Goal: Task Accomplishment & Management: Contribute content

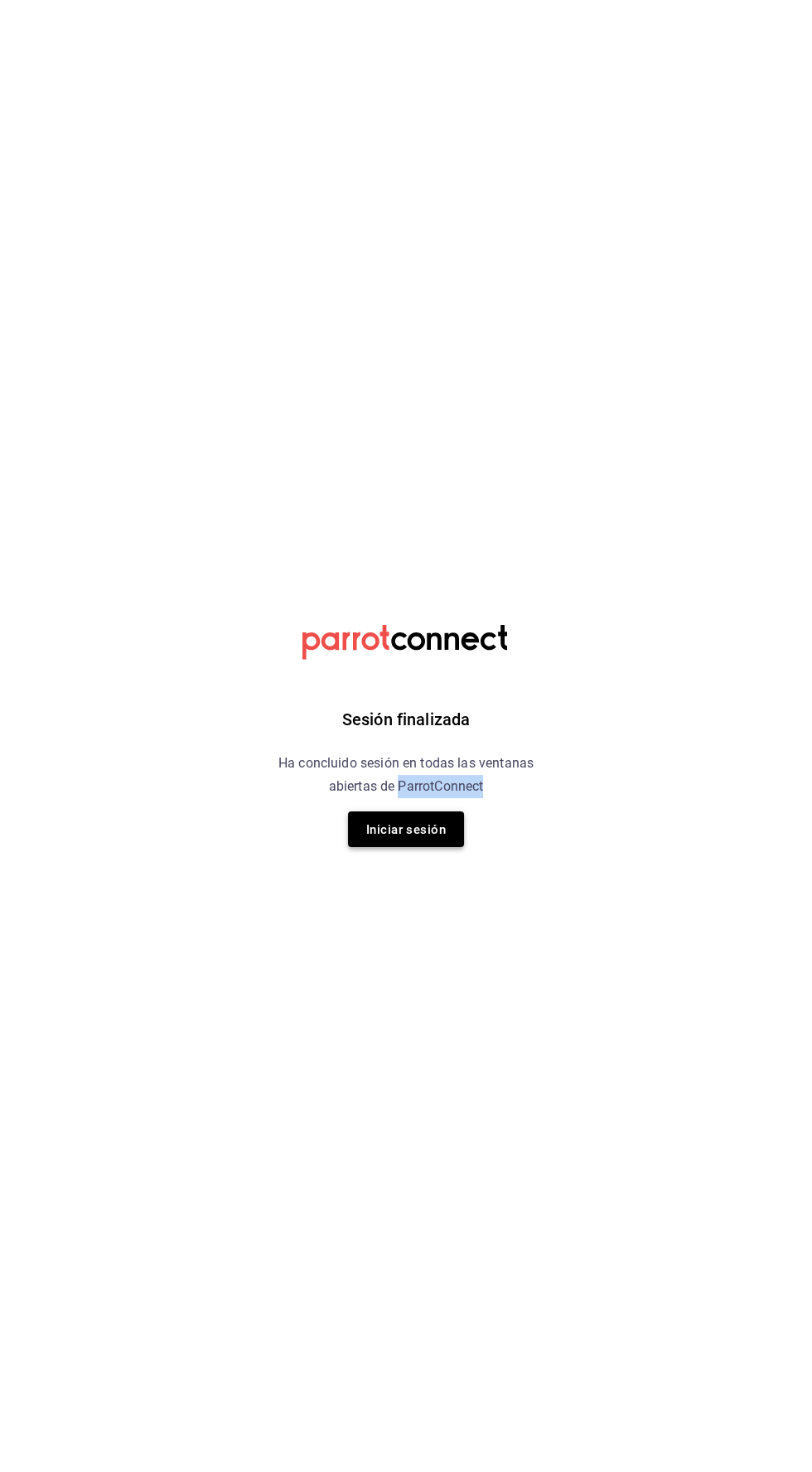
click at [426, 831] on font "Iniciar sesión" at bounding box center [406, 830] width 80 height 15
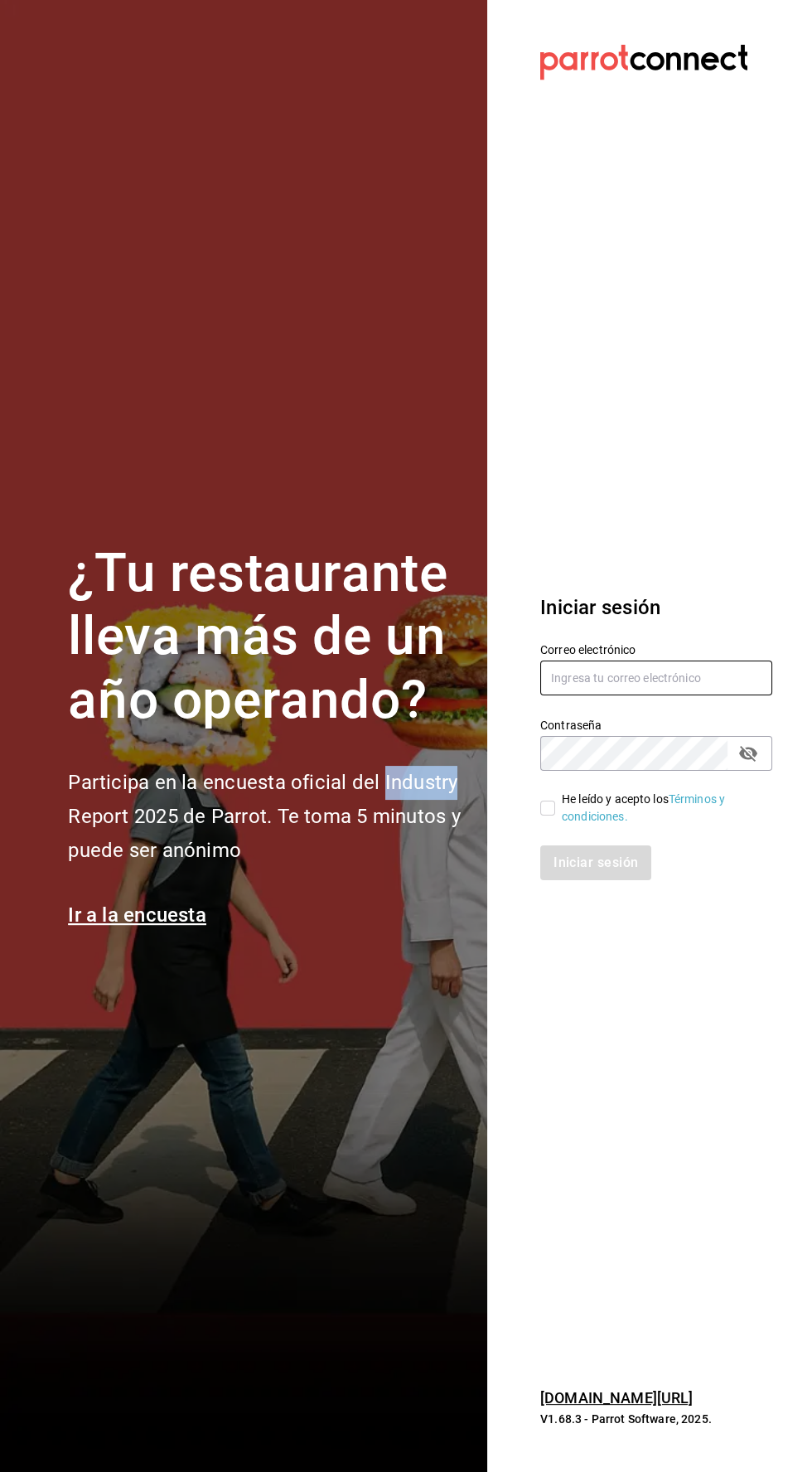
click at [573, 695] on input "text" at bounding box center [657, 677] width 232 height 35
type input "Alexvoss834@gmail.com"
click at [543, 816] on input "He leído y acepto los Términos y condiciones." at bounding box center [548, 809] width 15 height 15
checkbox input "true"
click at [558, 881] on button "Iniciar sesión" at bounding box center [597, 862] width 112 height 35
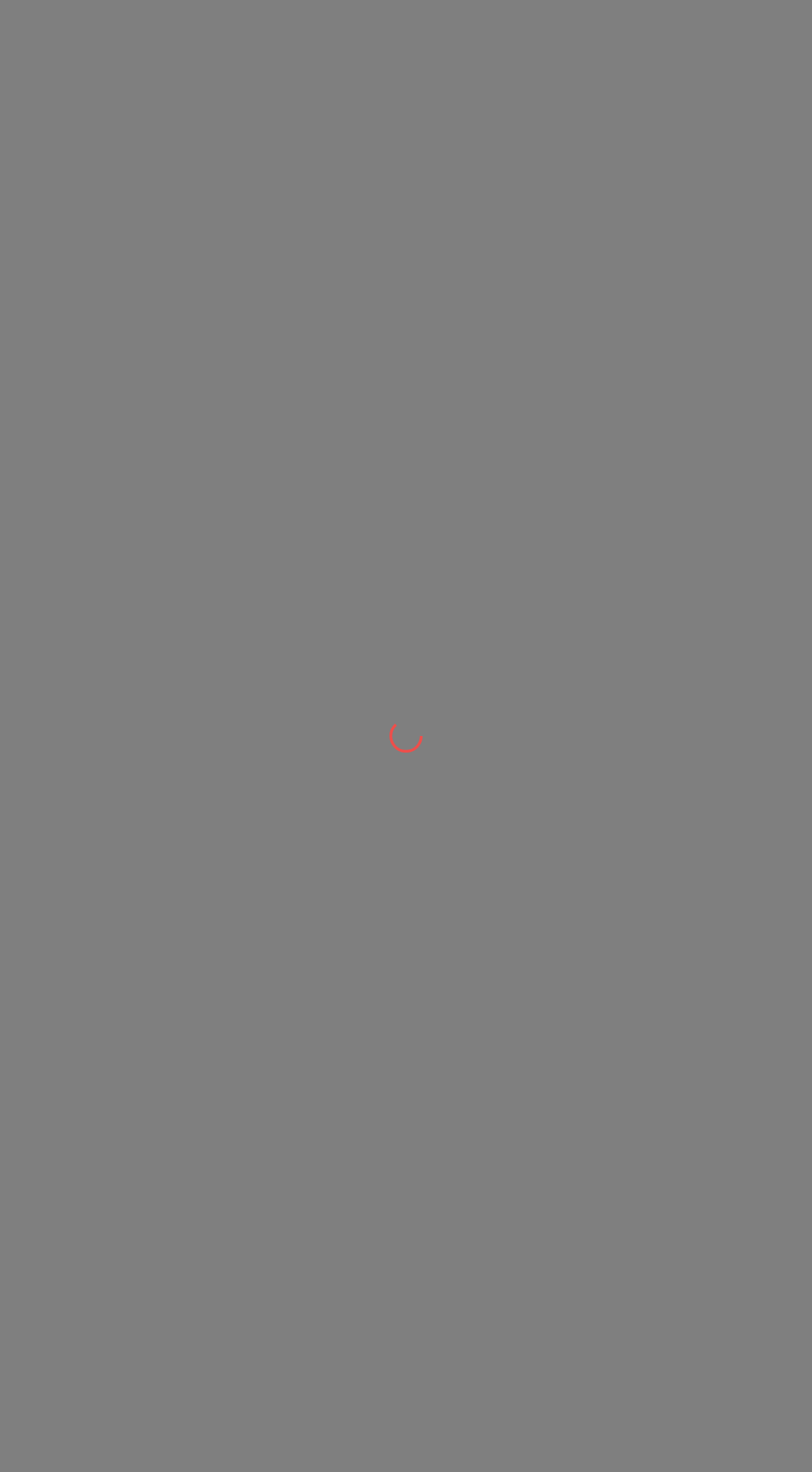
click at [583, 948] on div at bounding box center [406, 736] width 812 height 1472
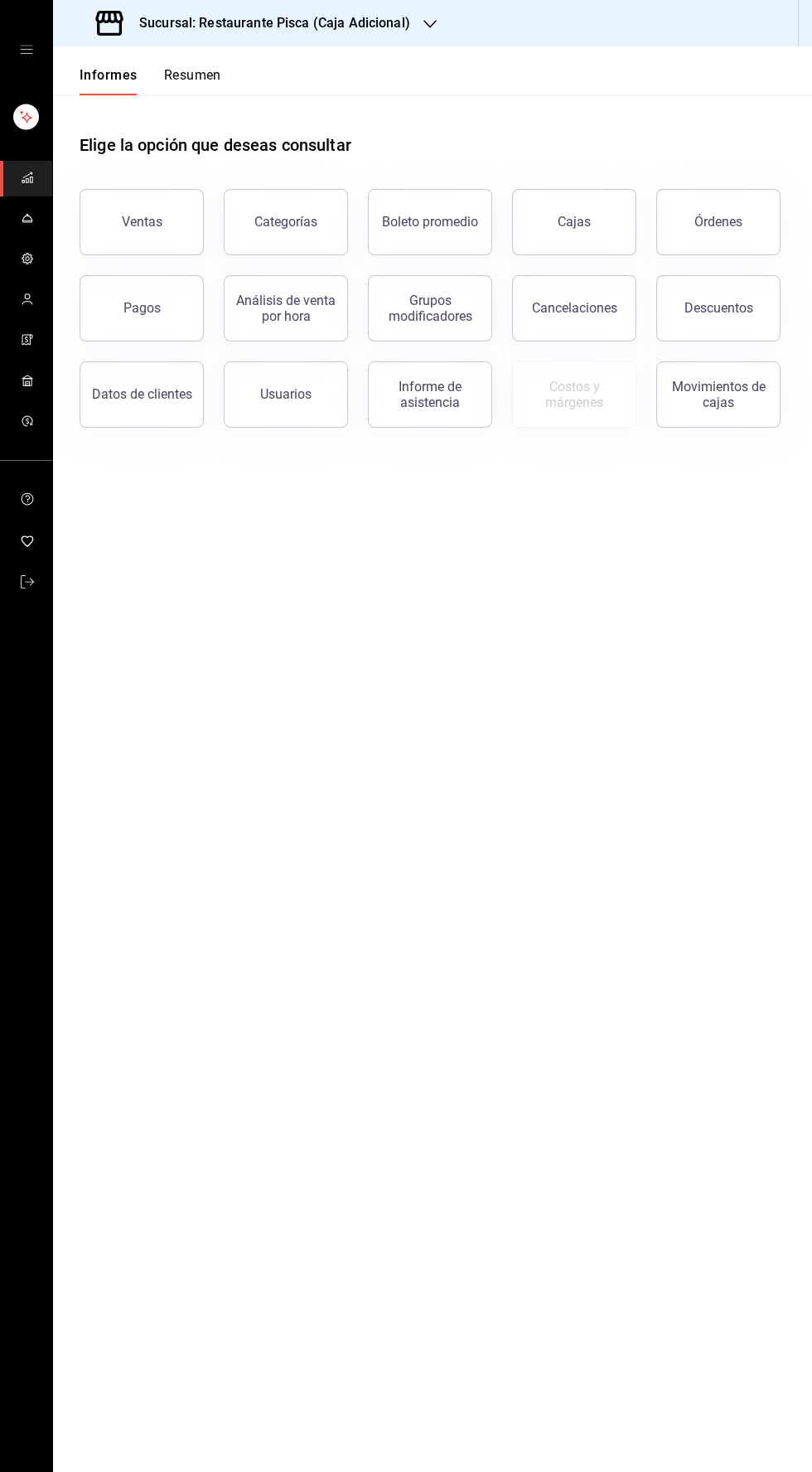
click at [28, 257] on icon "carpetas de buzón" at bounding box center [27, 259] width 13 height 13
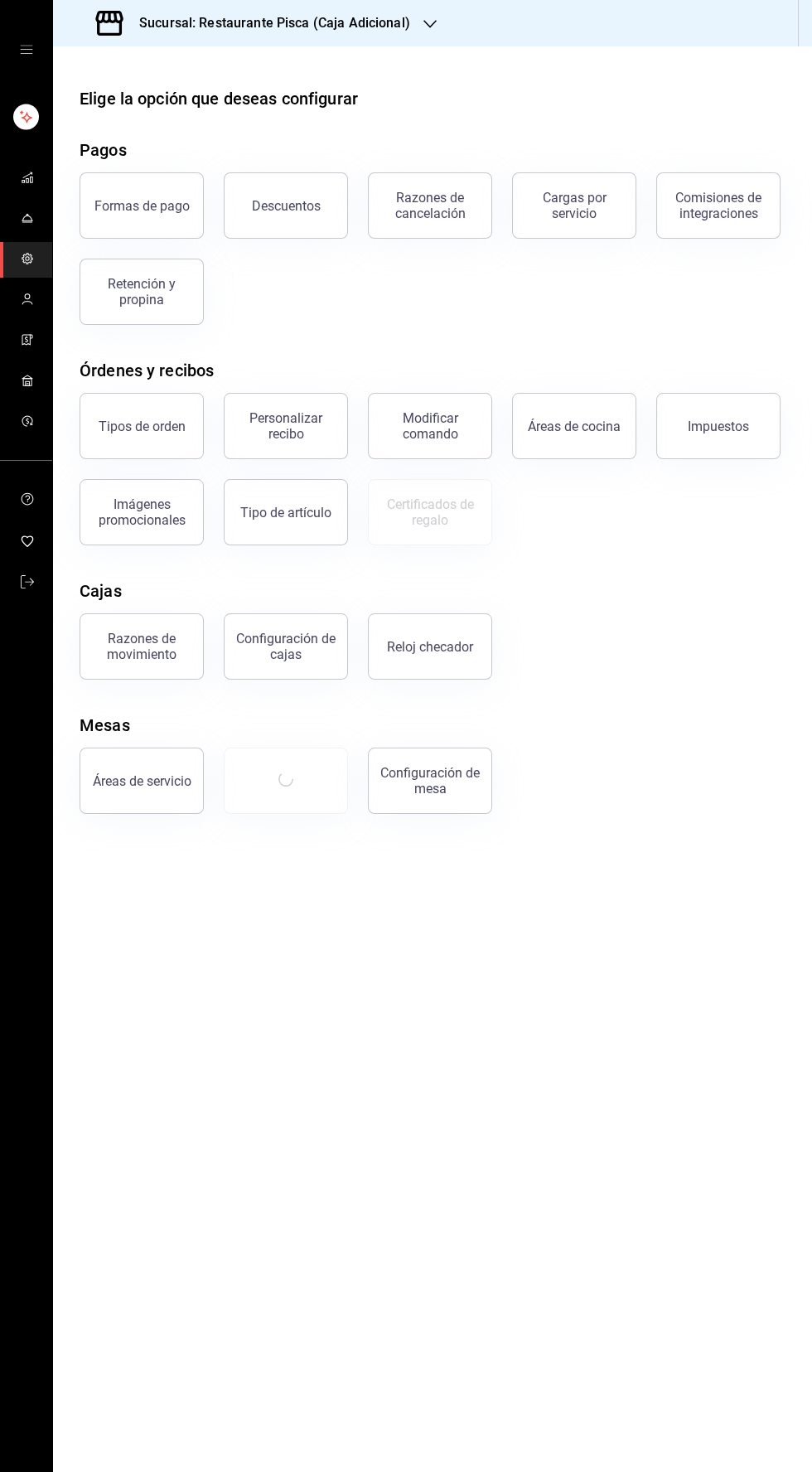
click at [27, 217] on icon "carpetas de buzón" at bounding box center [27, 218] width 13 height 13
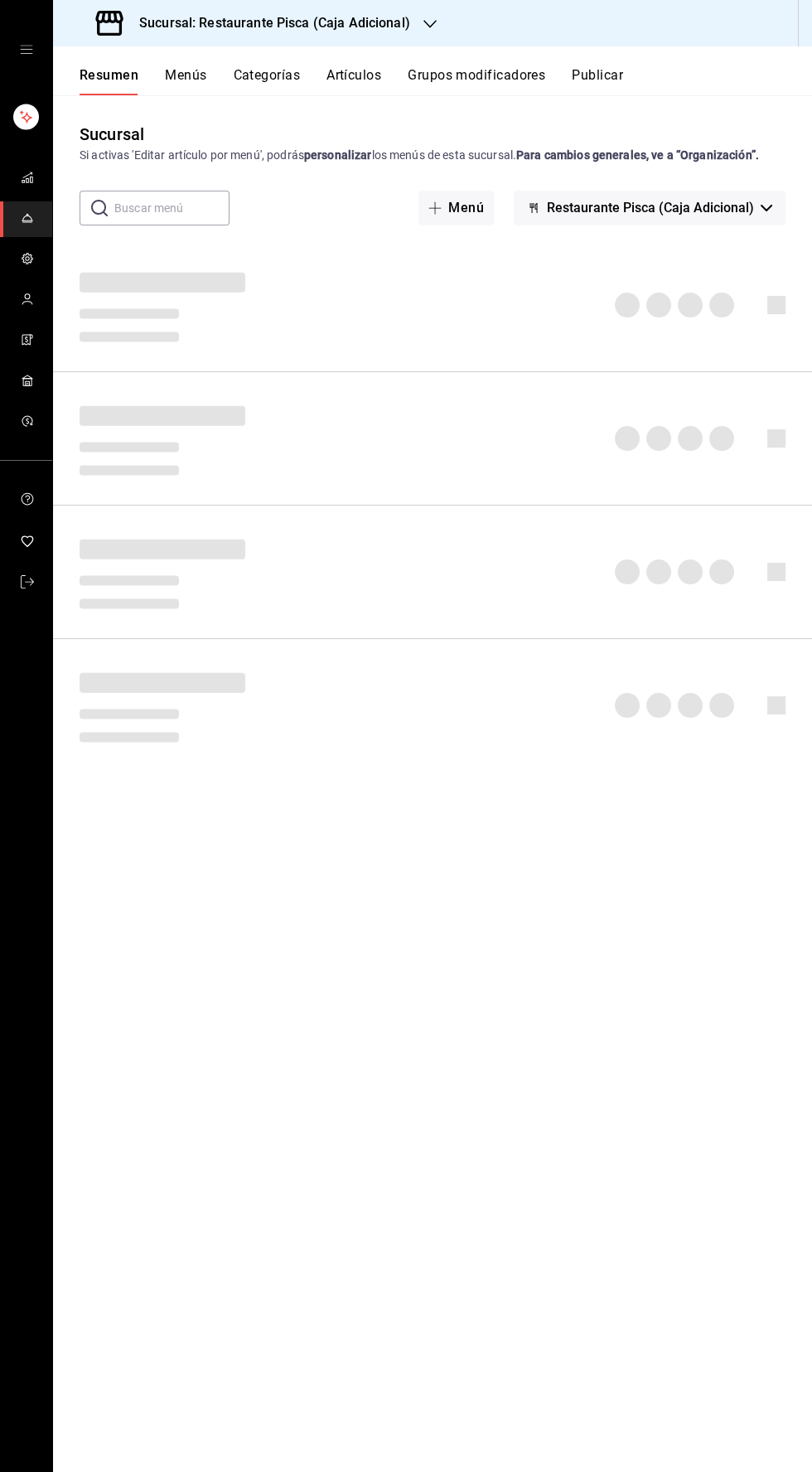
click at [428, 24] on icon "button" at bounding box center [430, 24] width 13 height 13
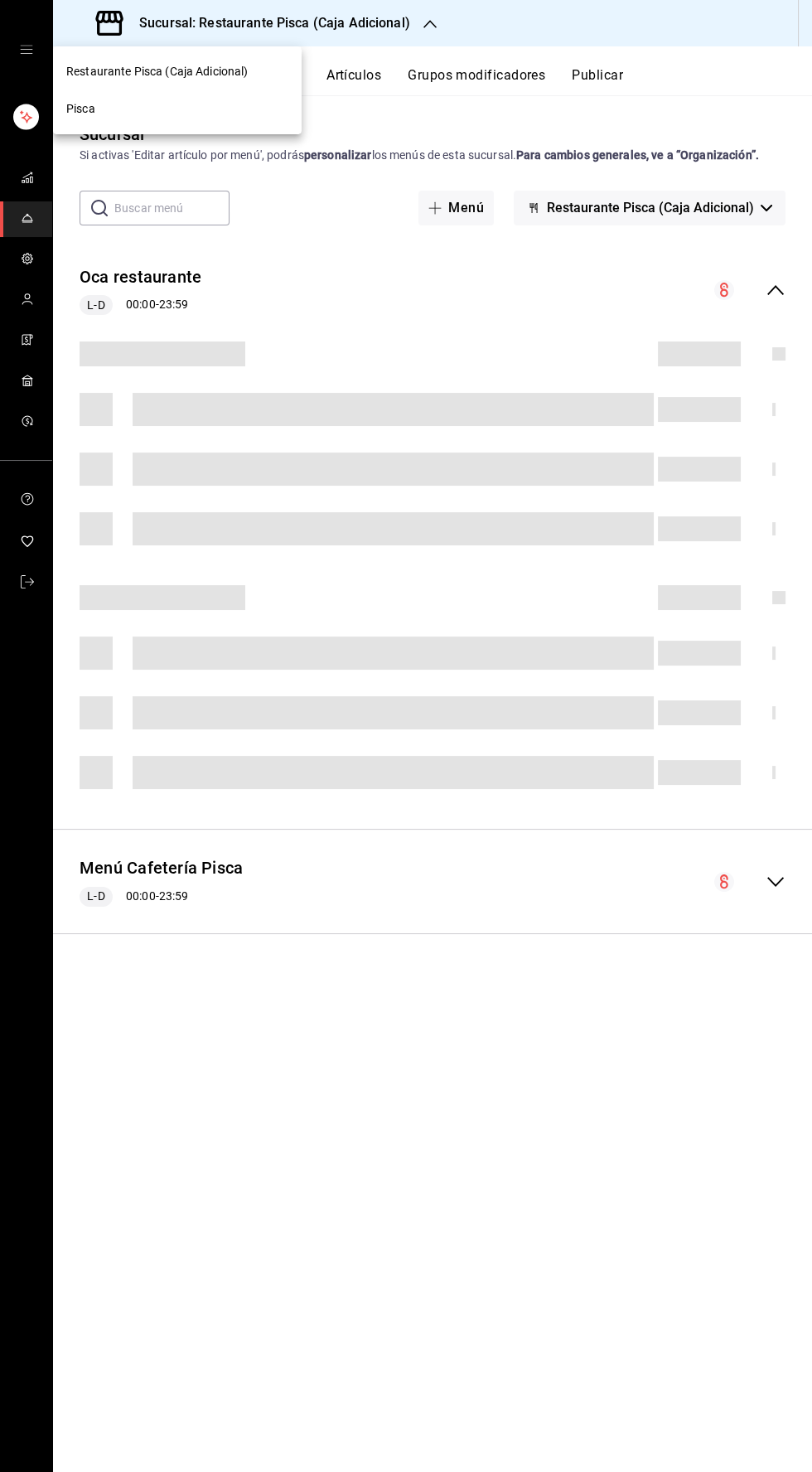
click at [139, 108] on div "Pisca" at bounding box center [177, 109] width 222 height 18
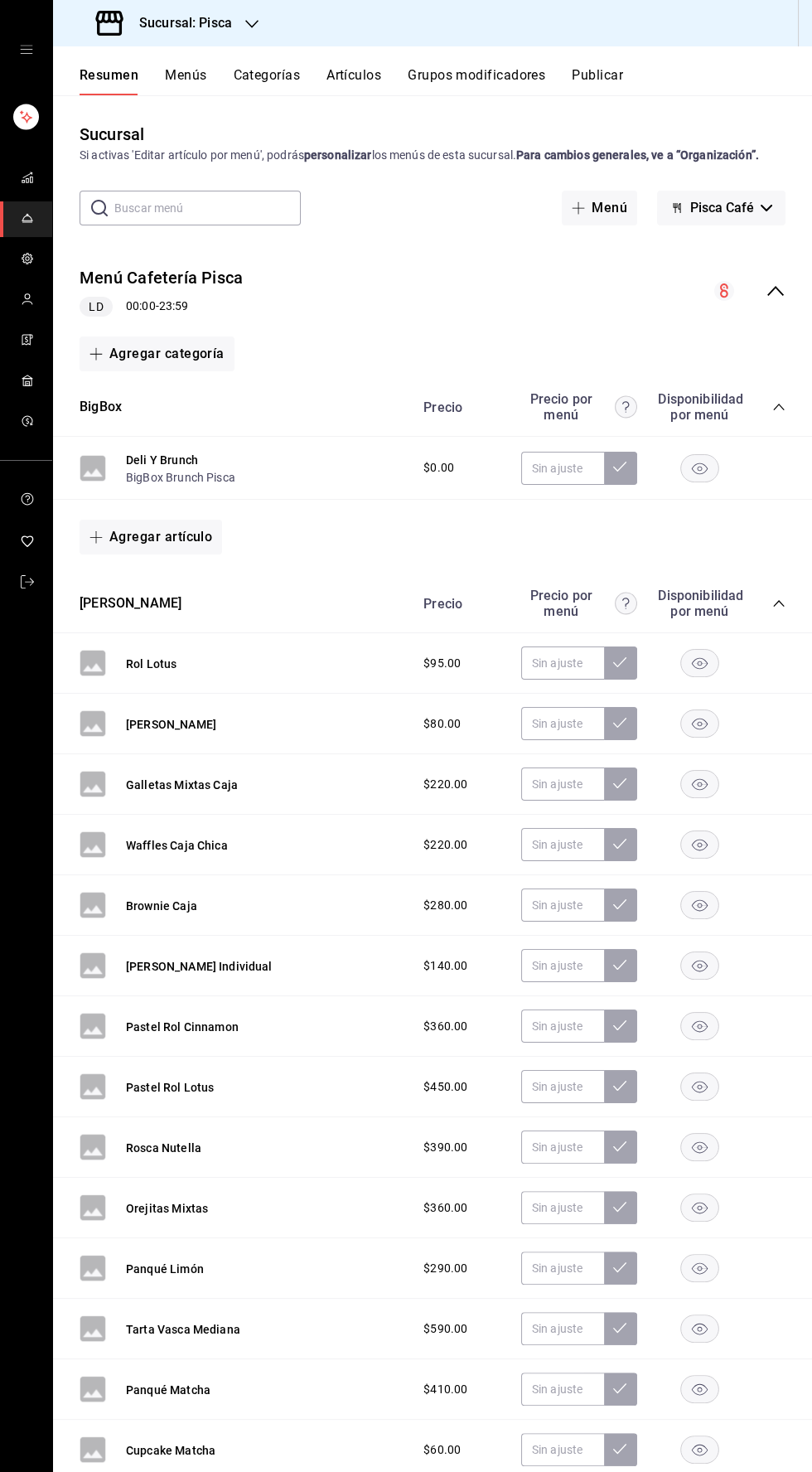
click at [347, 74] on font "Artículos" at bounding box center [354, 75] width 54 height 16
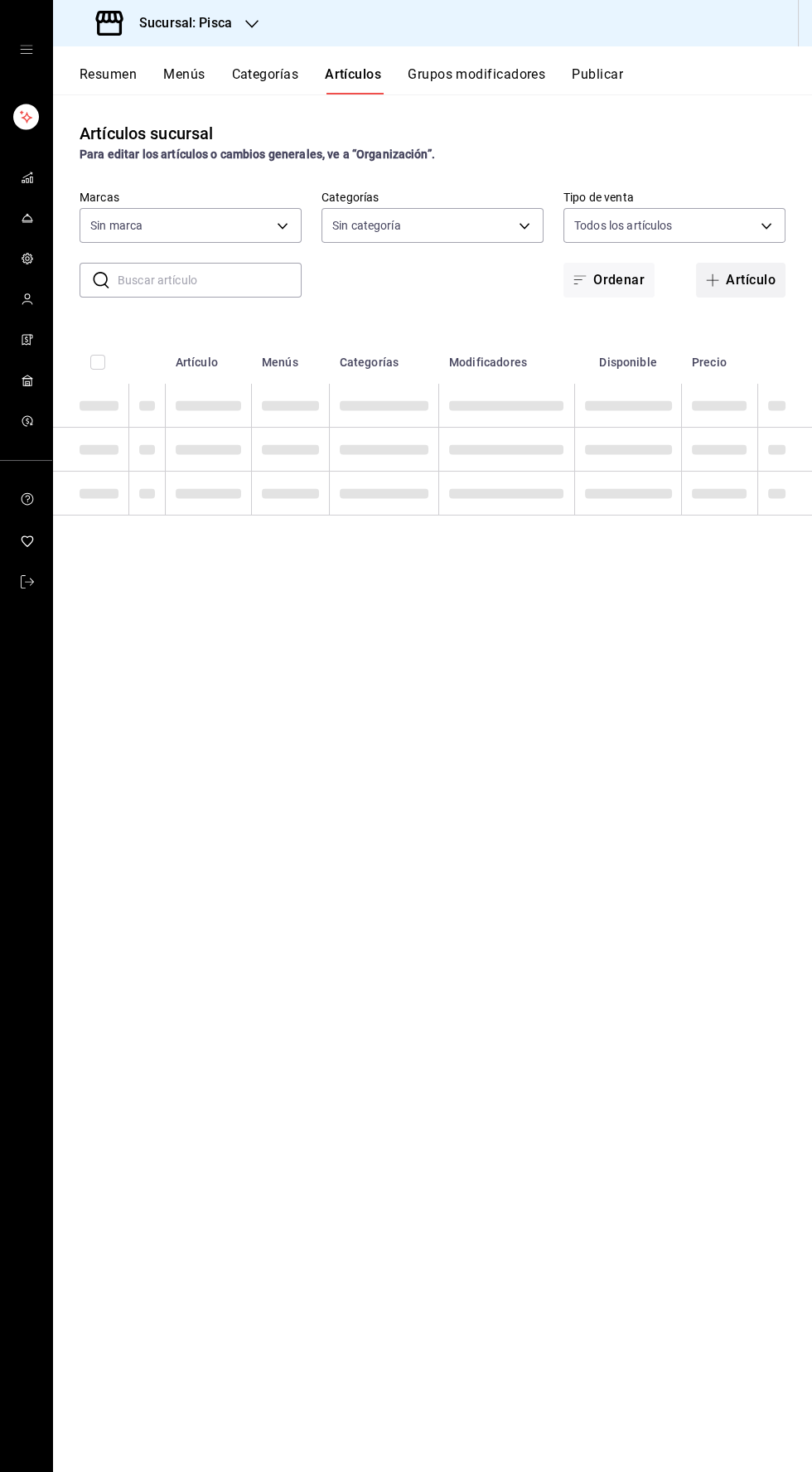
click at [730, 269] on button "Artículo" at bounding box center [741, 279] width 90 height 35
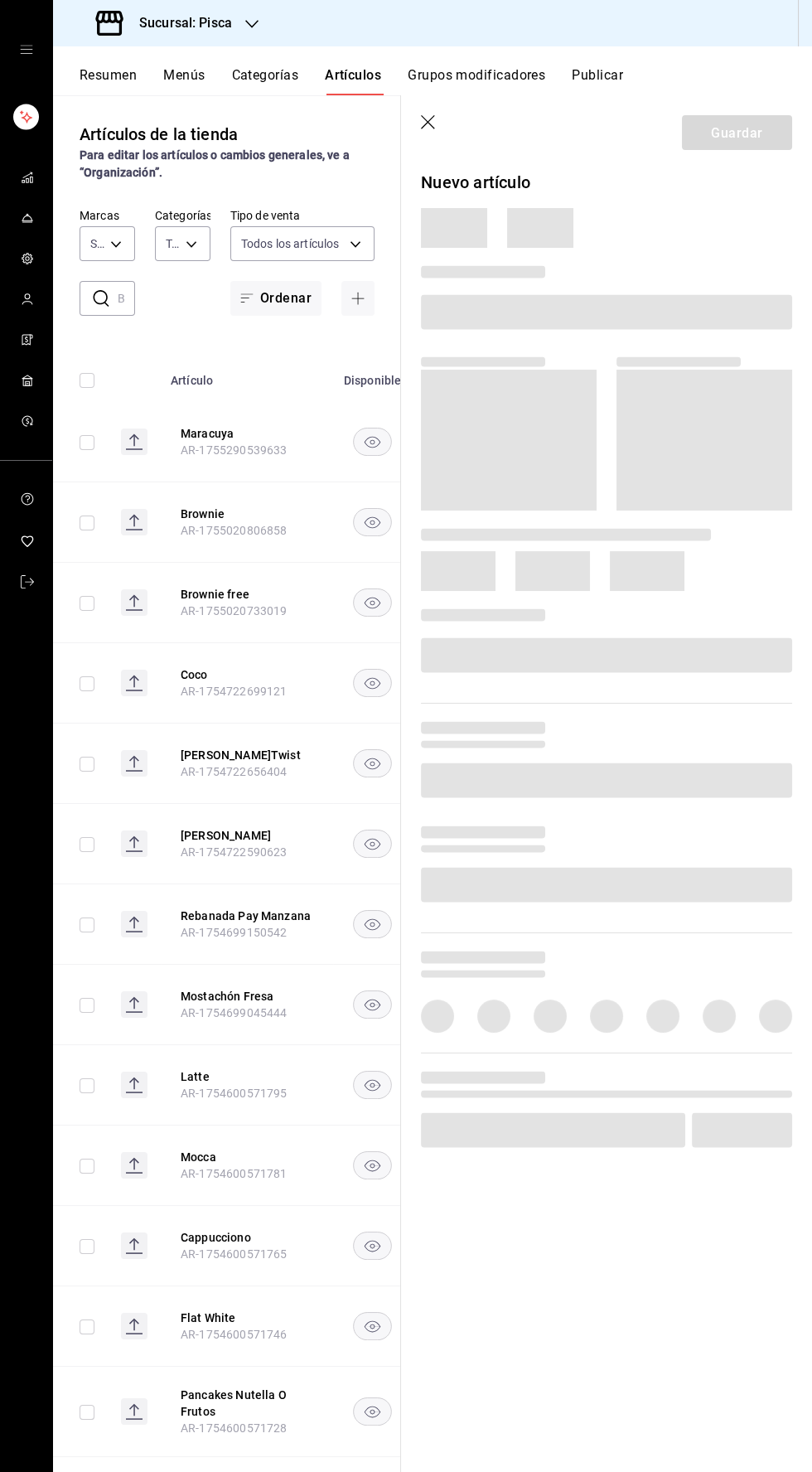
type input "f547cb4a-b93c-4195-b824-038b45f390e8,5cdc5738-4be2-4f6e-aec6-8c4831d5e22e,a1583…"
type input "bcd4eeba-f288-4c7f-be4a-80794efd5e2c,f4348fd6-19a6-4699-a042-45be726c08e8"
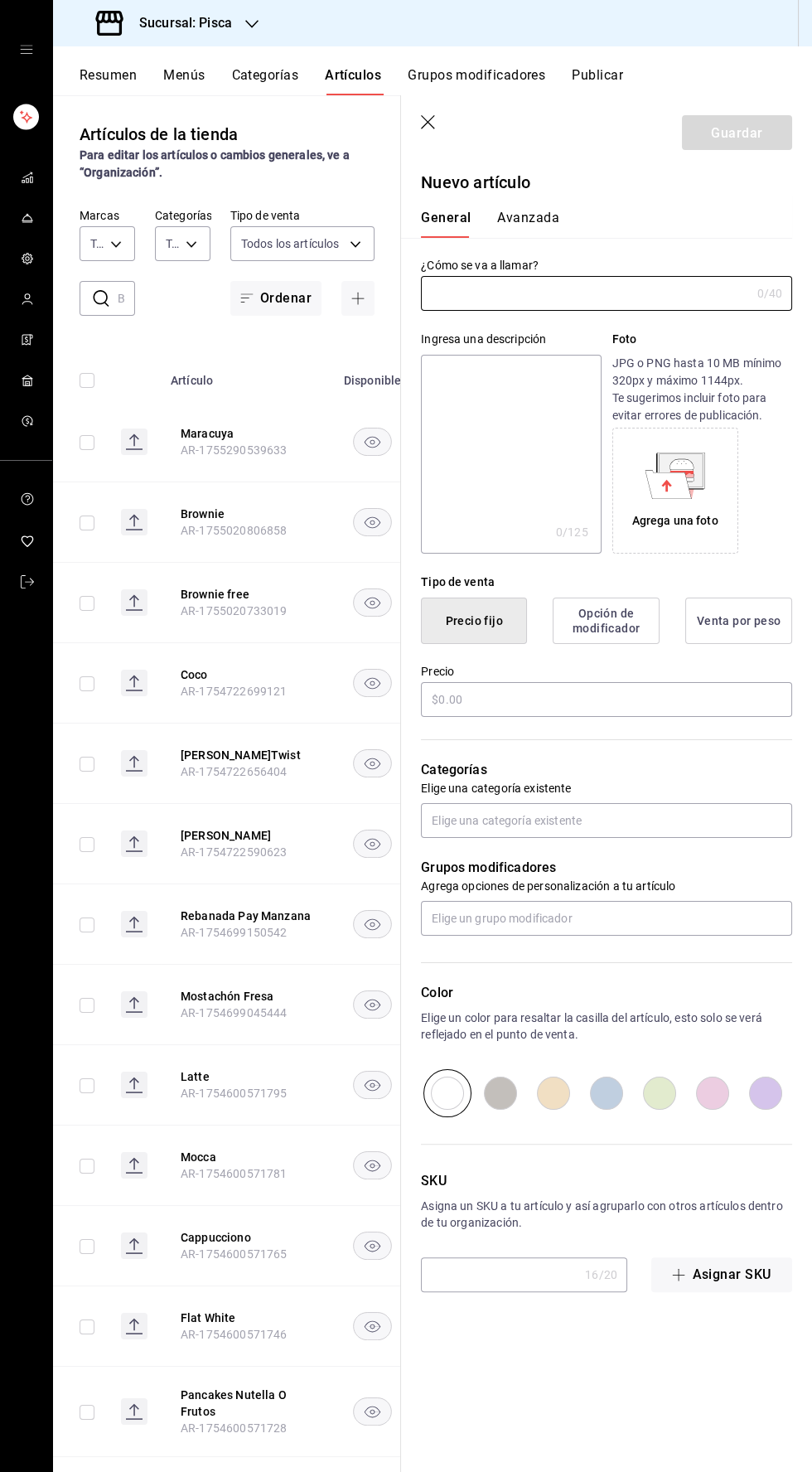
type input "AR-1755981971768"
click at [428, 120] on icon "button" at bounding box center [429, 124] width 17 height 17
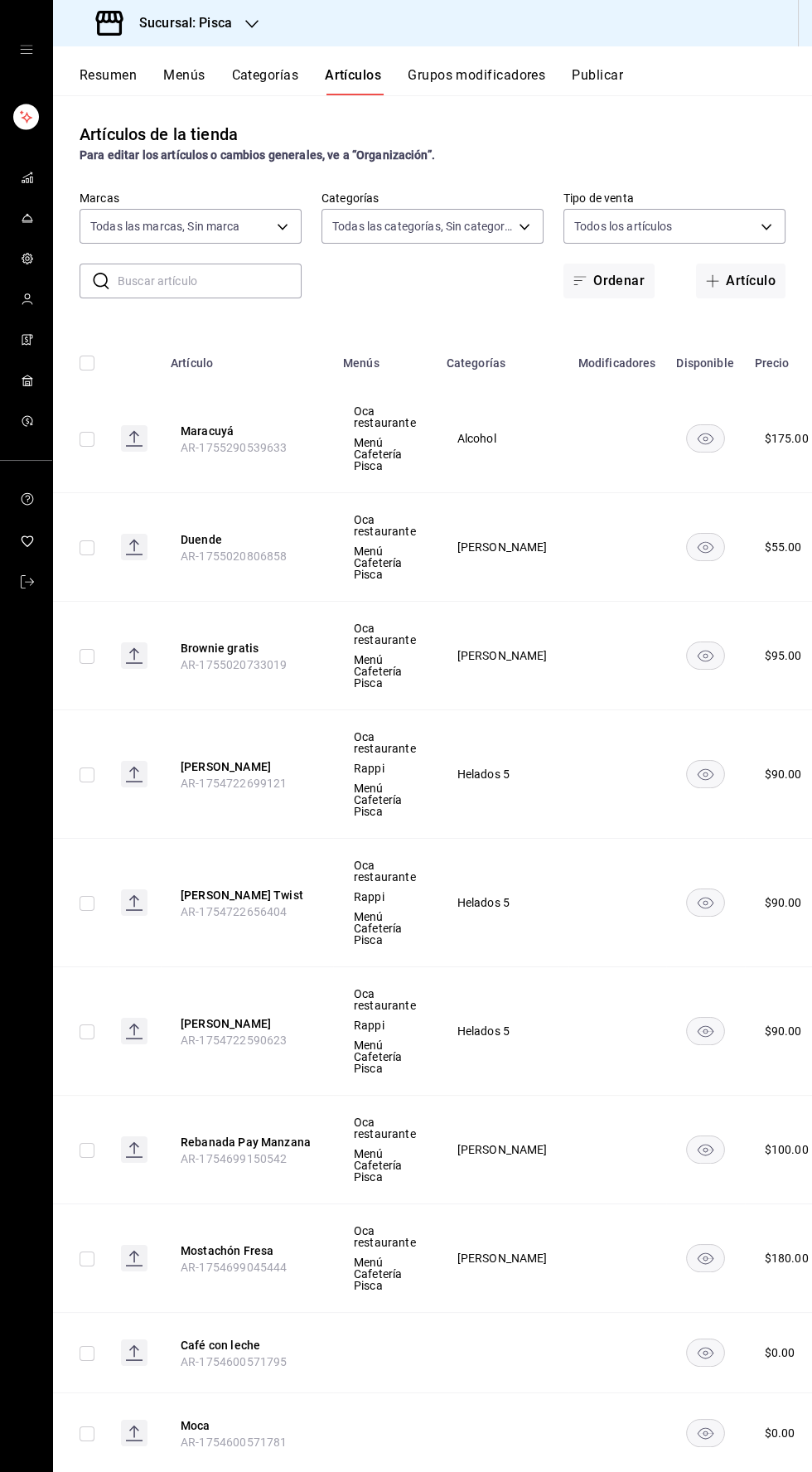
click at [428, 126] on div "Artículos de la tienda Para editar los artículos o cambios generales, ve a “Org…" at bounding box center [433, 142] width 759 height 42
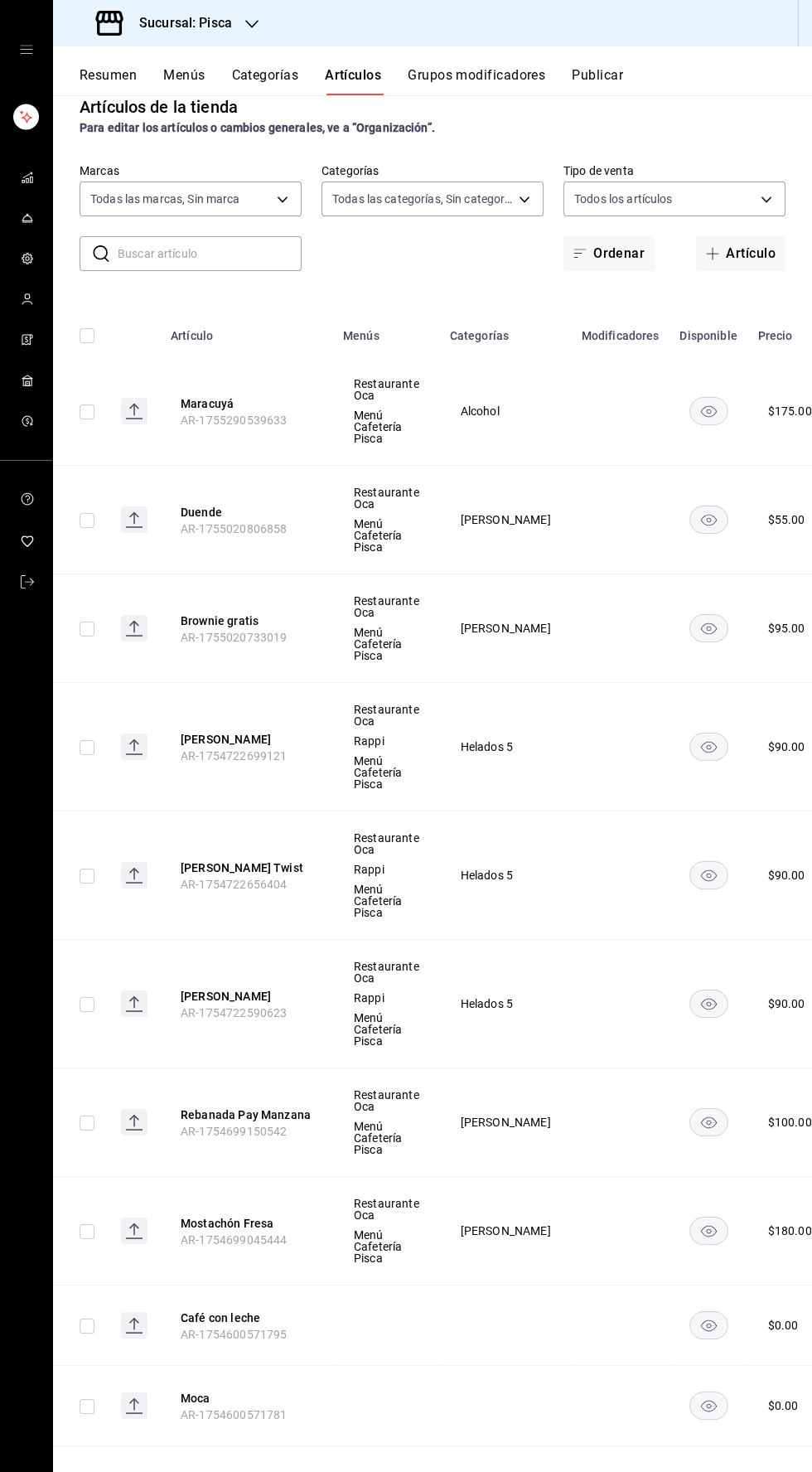
scroll to position [0, 25]
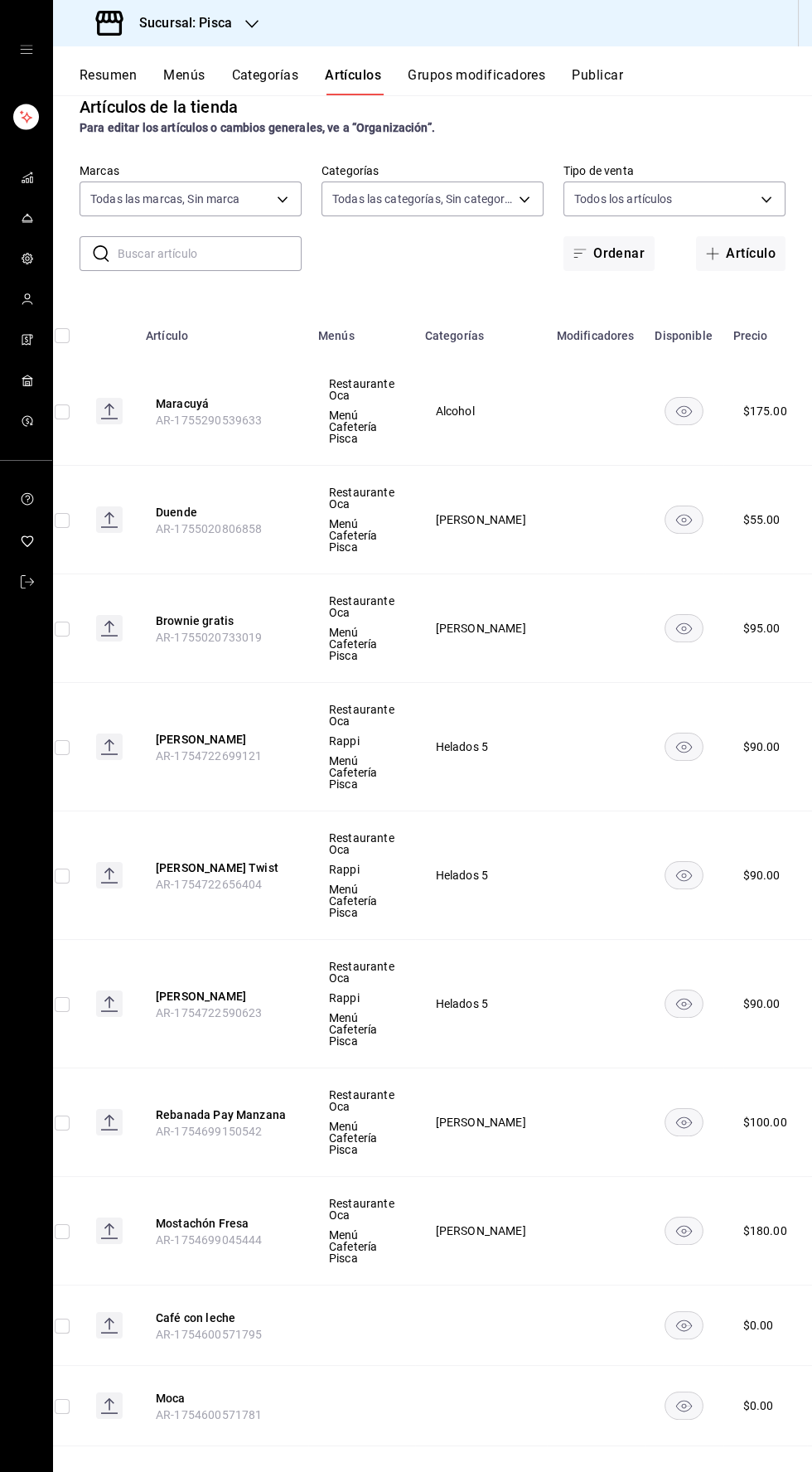
click at [687, 673] on icon at bounding box center [687, 667] width 15 height 15
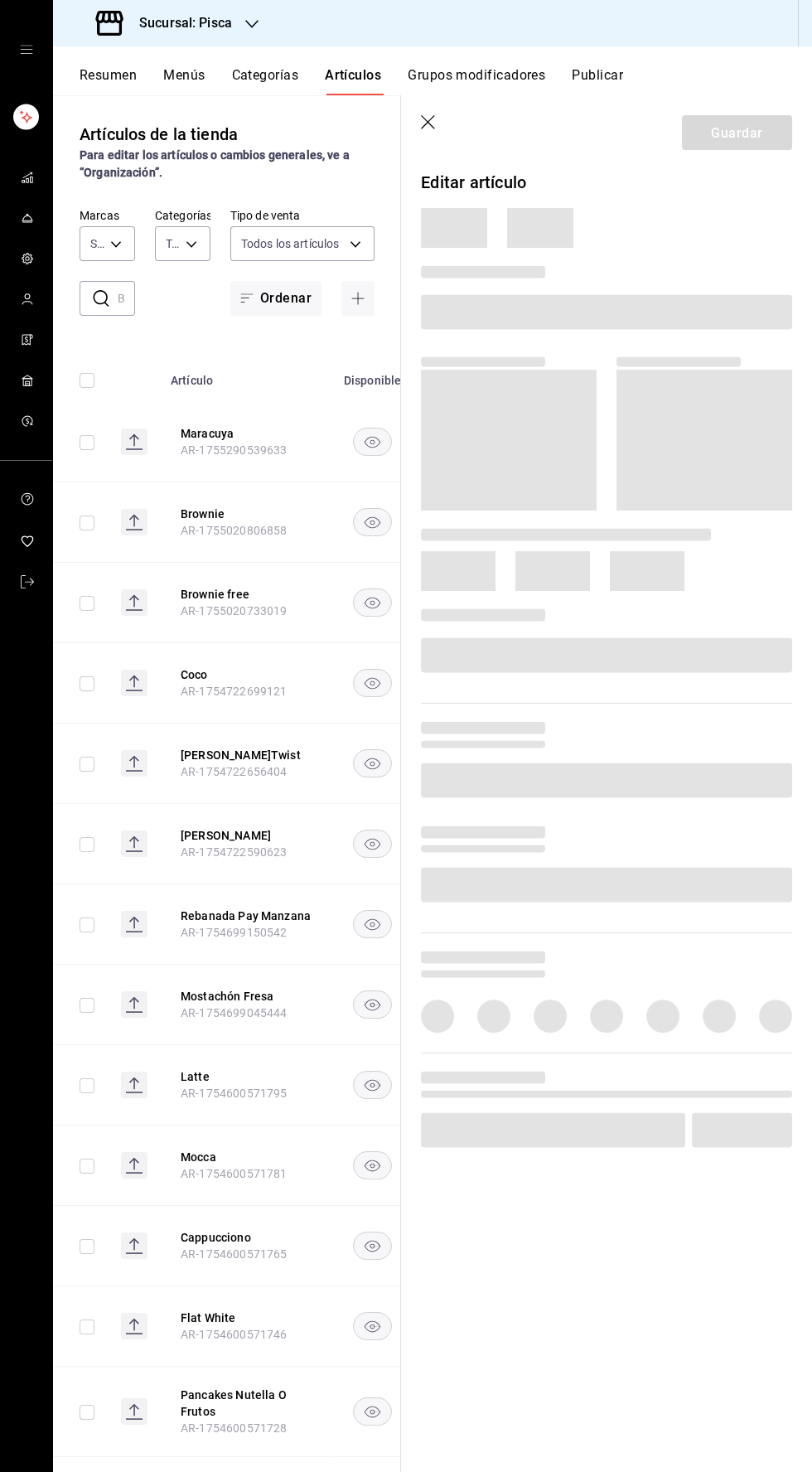
type input "f547cb4a-b93c-4195-b824-038b45f390e8,5cdc5738-4be2-4f6e-aec6-8c4831d5e22e,a1583…"
type input "bcd4eeba-f288-4c7f-be4a-80794efd5e2c,f4348fd6-19a6-4699-a042-45be726c08e8"
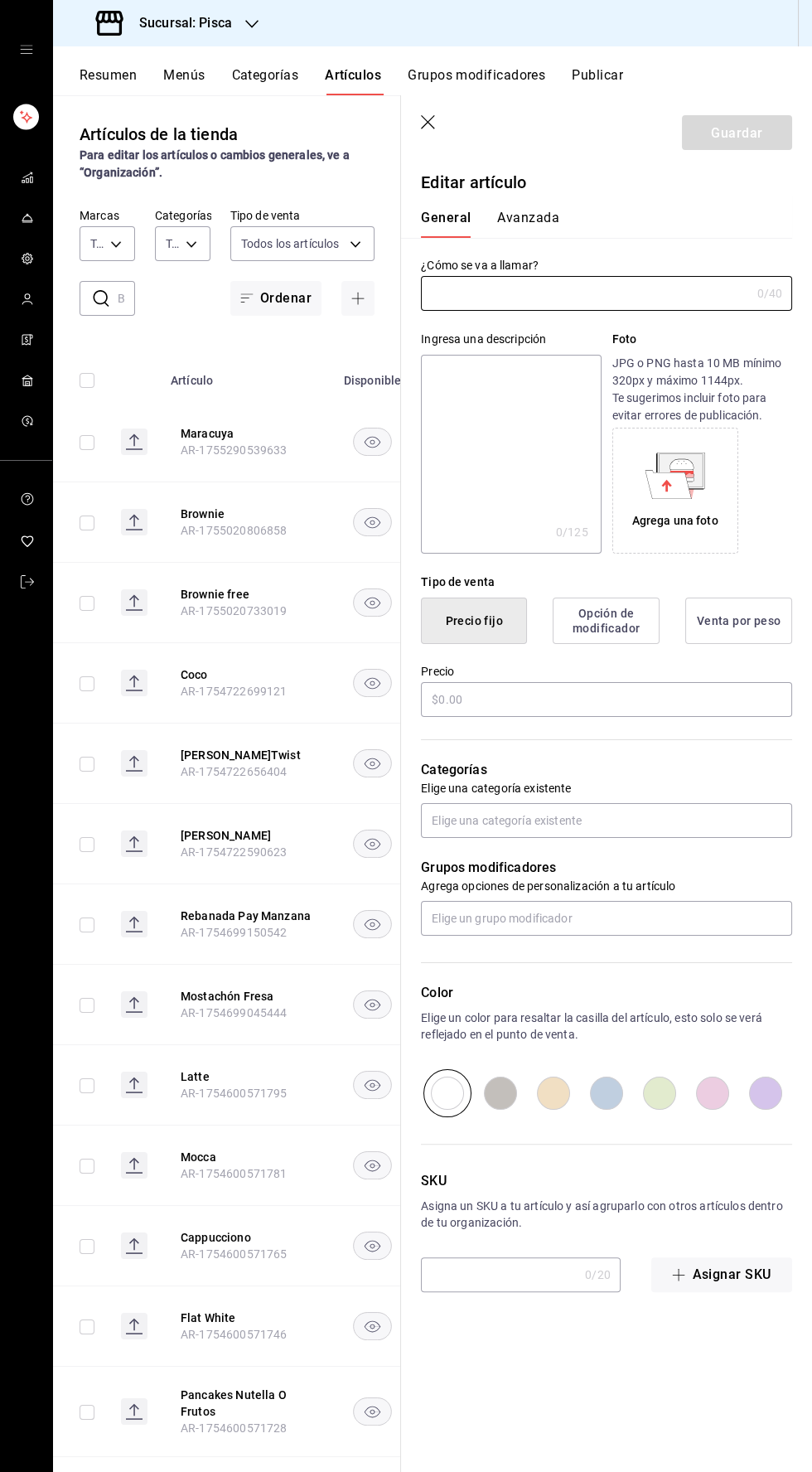
type input "Brownie free"
type input "AR-1755020733019"
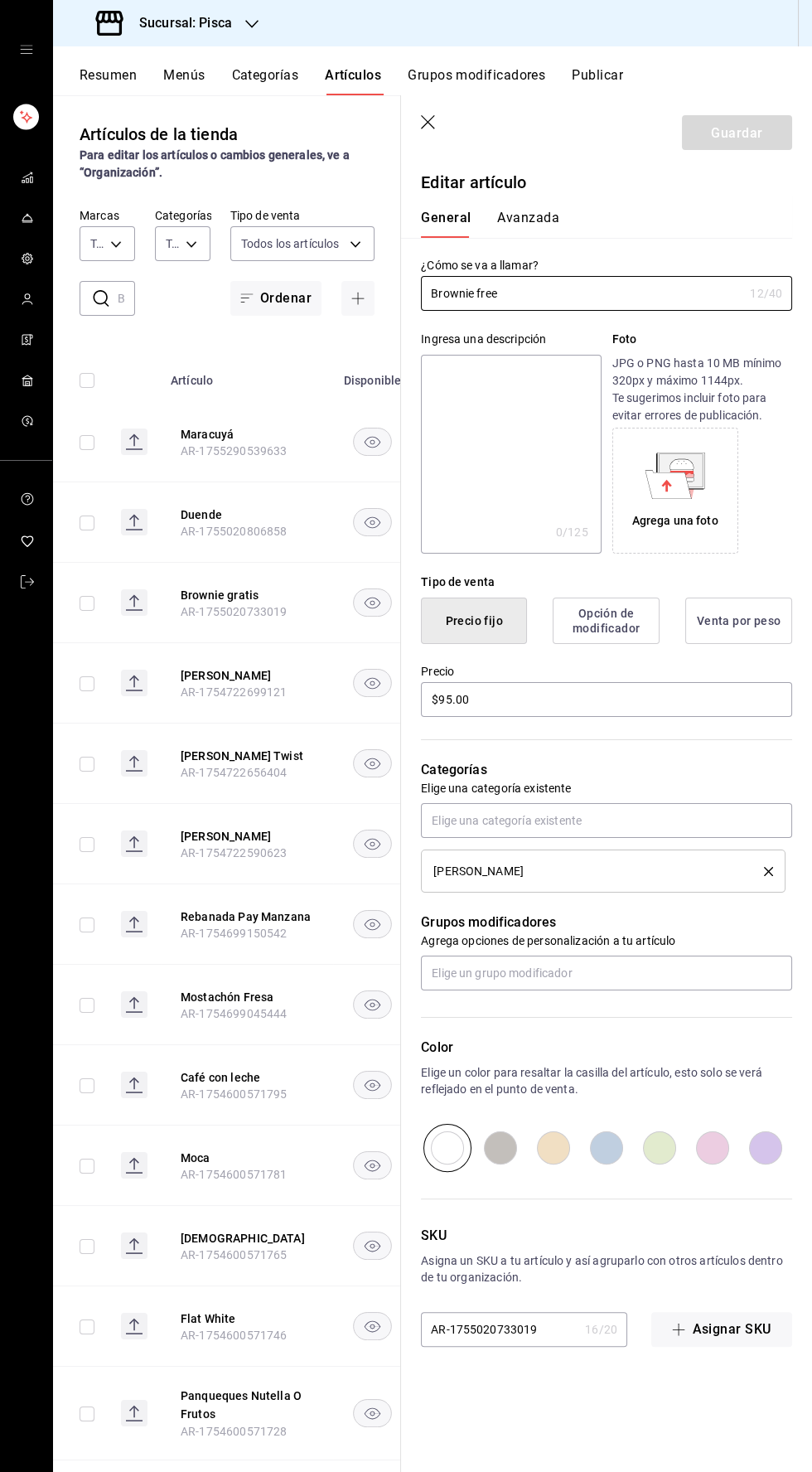
type input "$95.00"
click at [428, 123] on icon "button" at bounding box center [427, 122] width 14 height 14
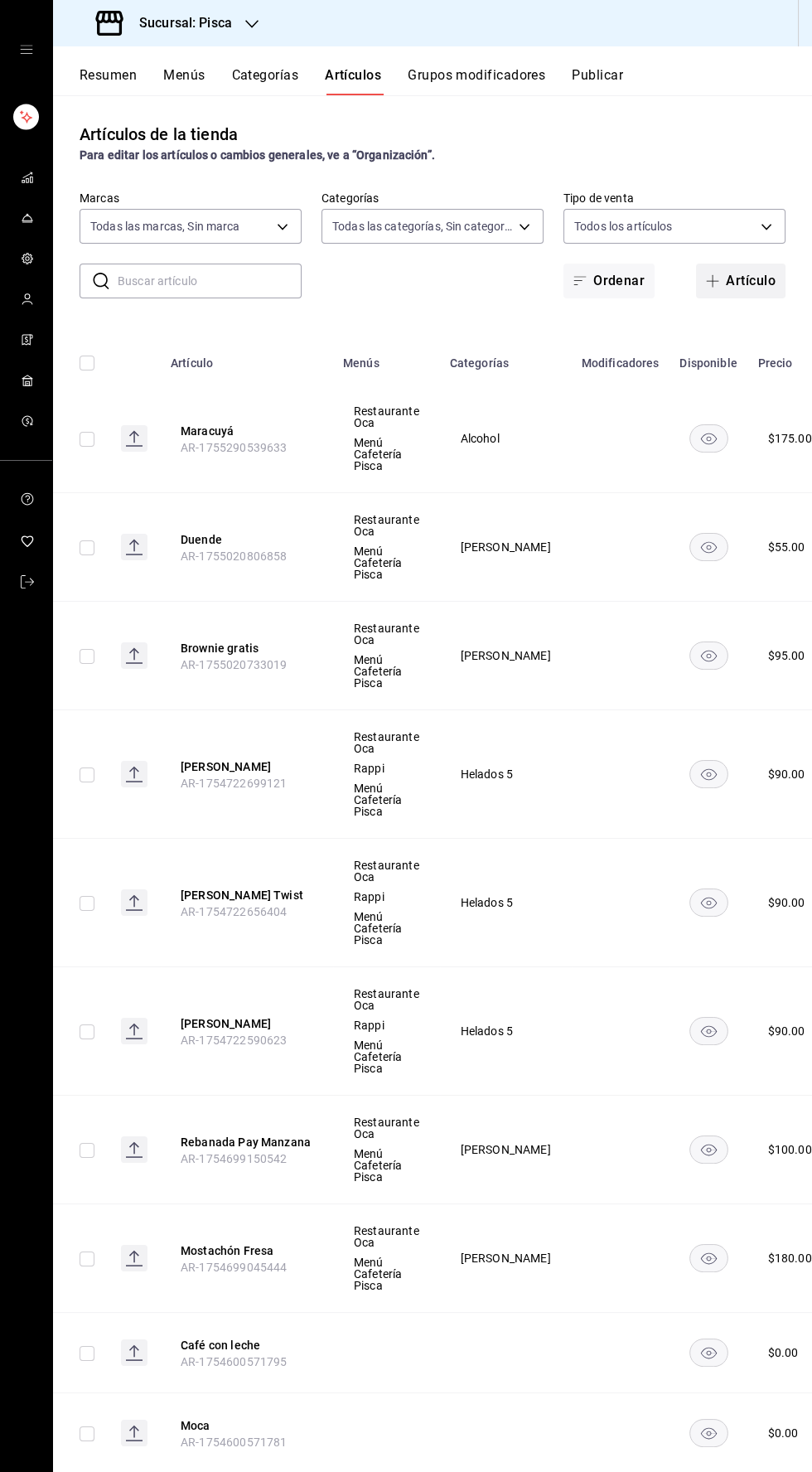
click at [743, 273] on font "Artículo" at bounding box center [750, 280] width 50 height 16
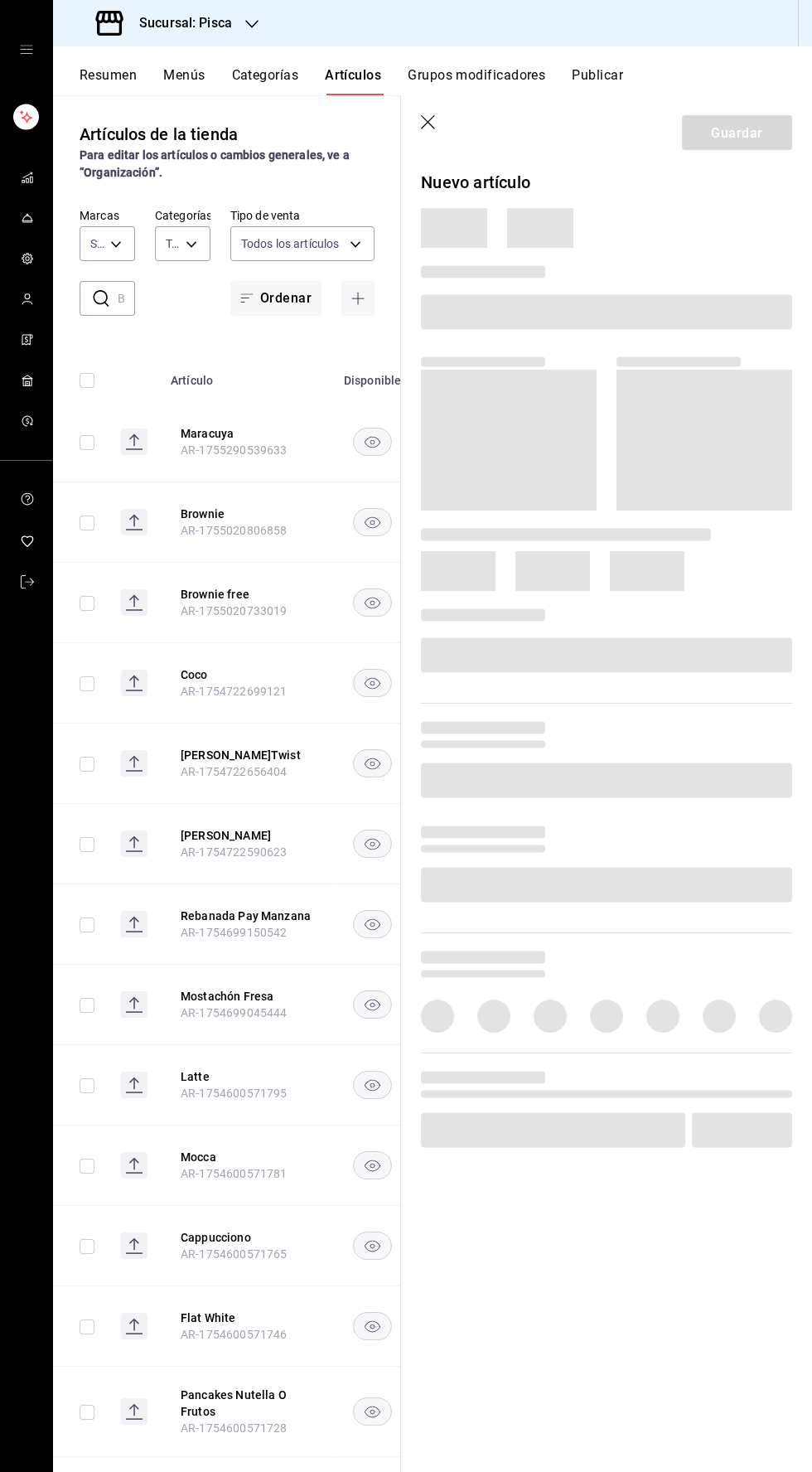
type input "f547cb4a-b93c-4195-b824-038b45f390e8,5cdc5738-4be2-4f6e-aec6-8c4831d5e22e,a1583…"
type input "bcd4eeba-f288-4c7f-be4a-80794efd5e2c,f4348fd6-19a6-4699-a042-45be726c08e8"
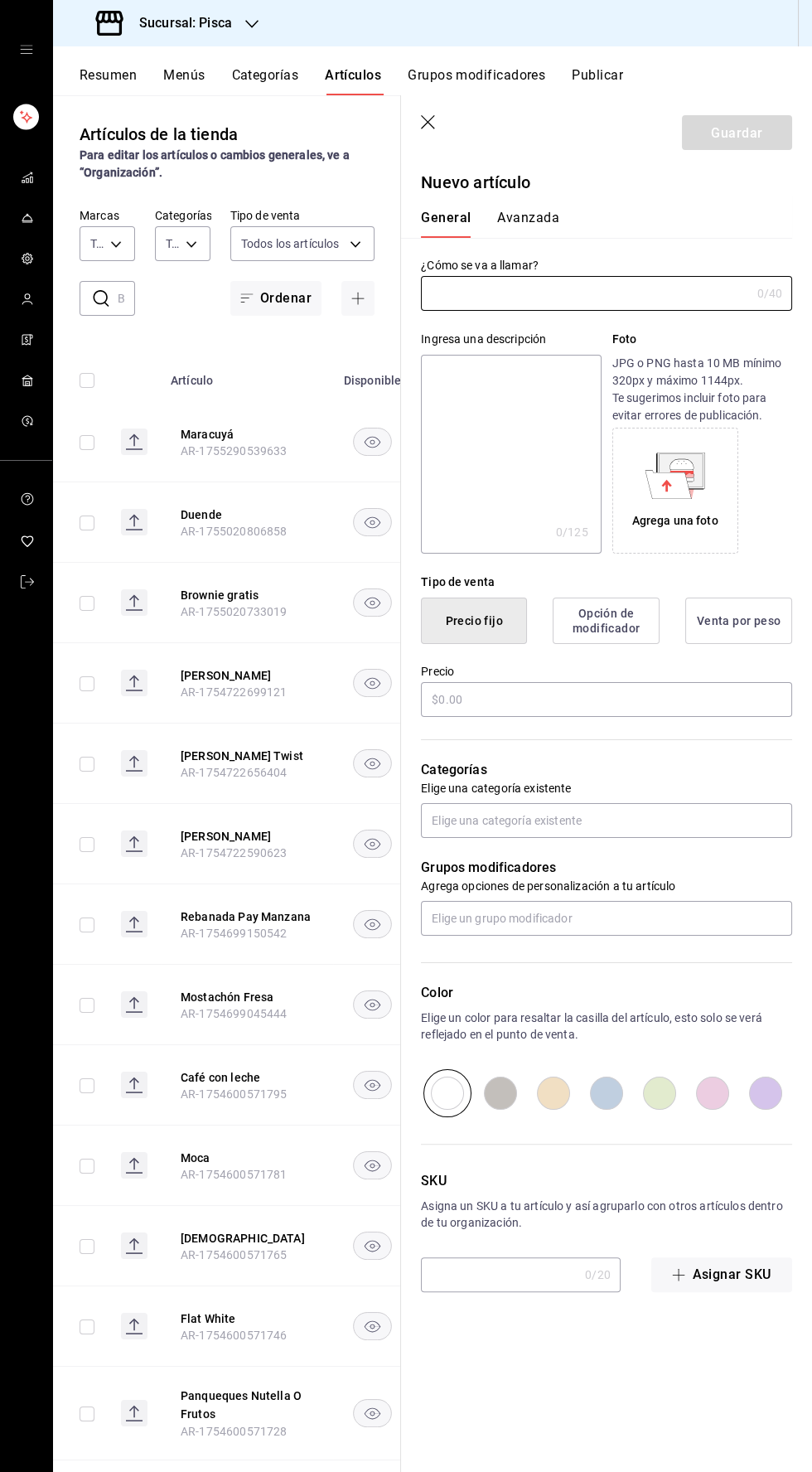
type input "AR-1755982051346"
click at [595, 287] on input "text" at bounding box center [584, 293] width 329 height 33
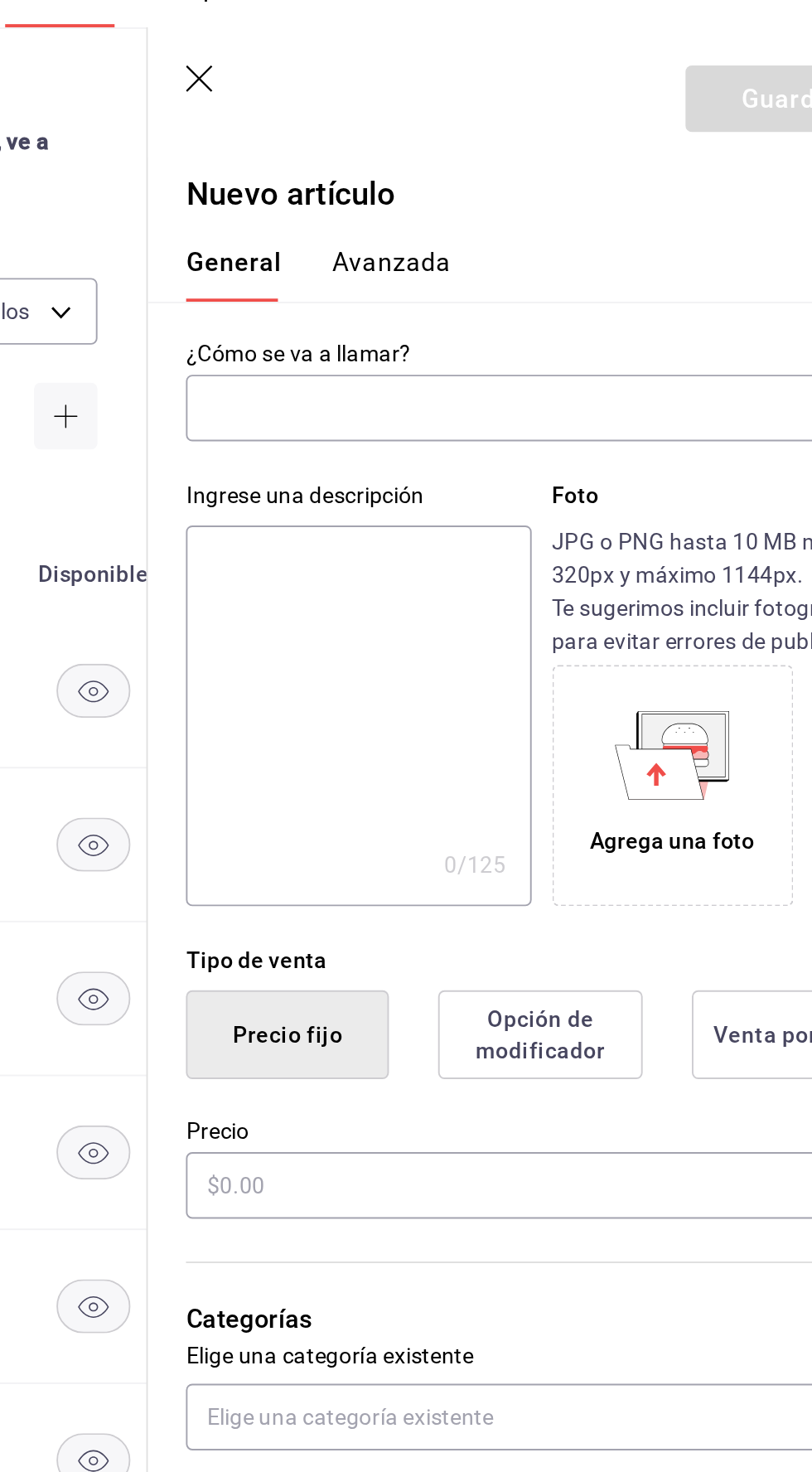
click at [557, 299] on input "text" at bounding box center [584, 293] width 329 height 33
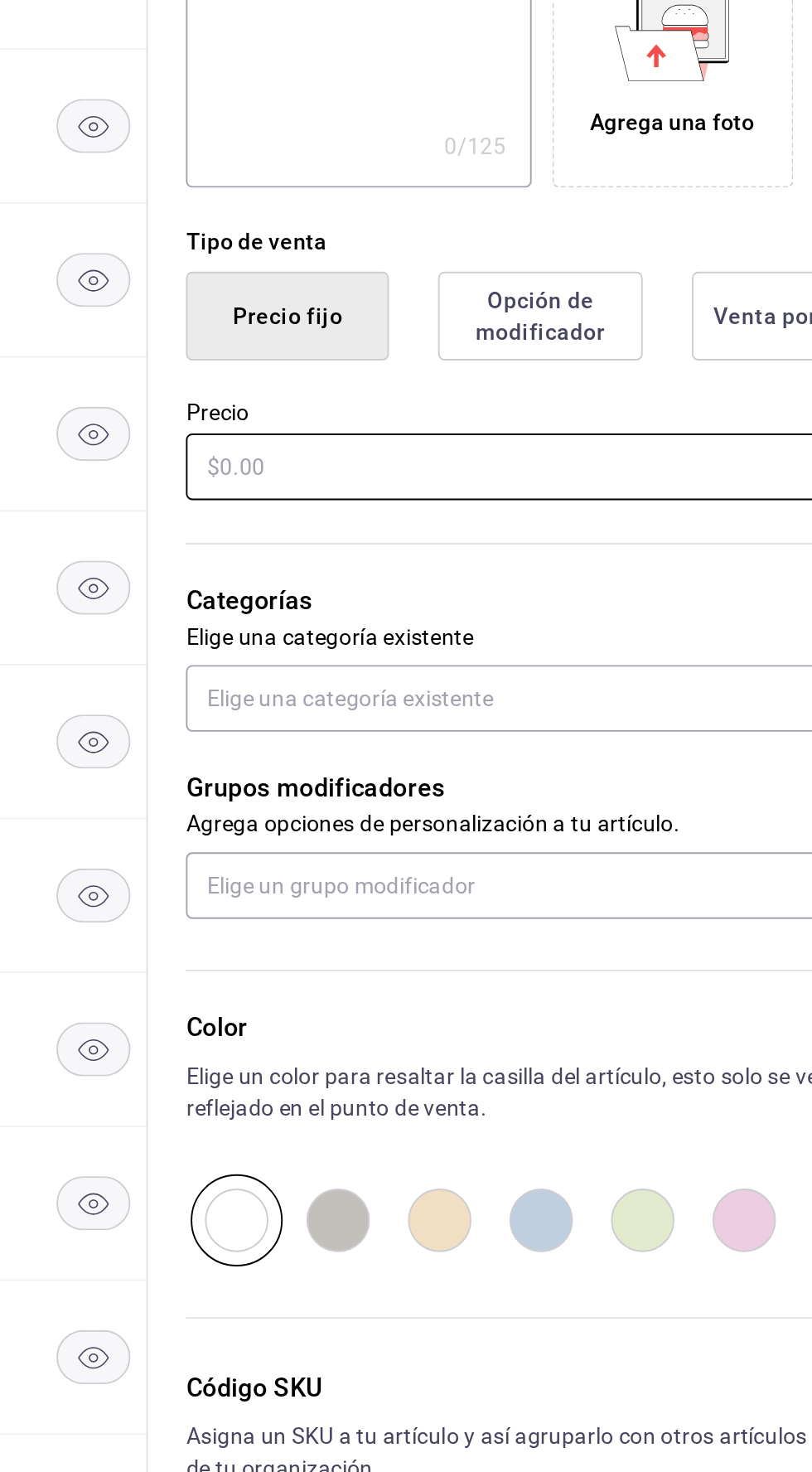
type input "Vela dorada sencilla"
click at [464, 699] on input "text" at bounding box center [606, 700] width 371 height 35
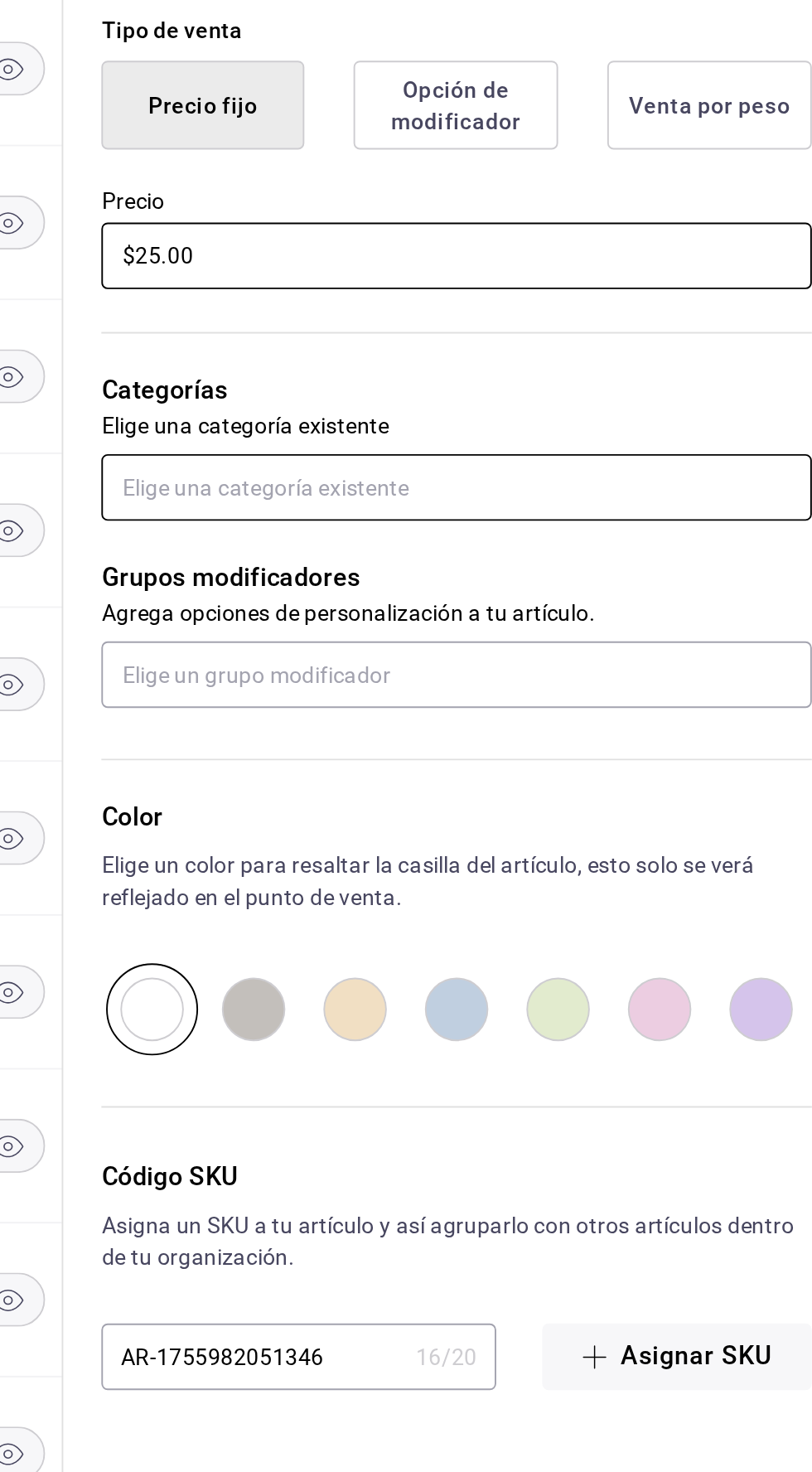
type input "$25.00"
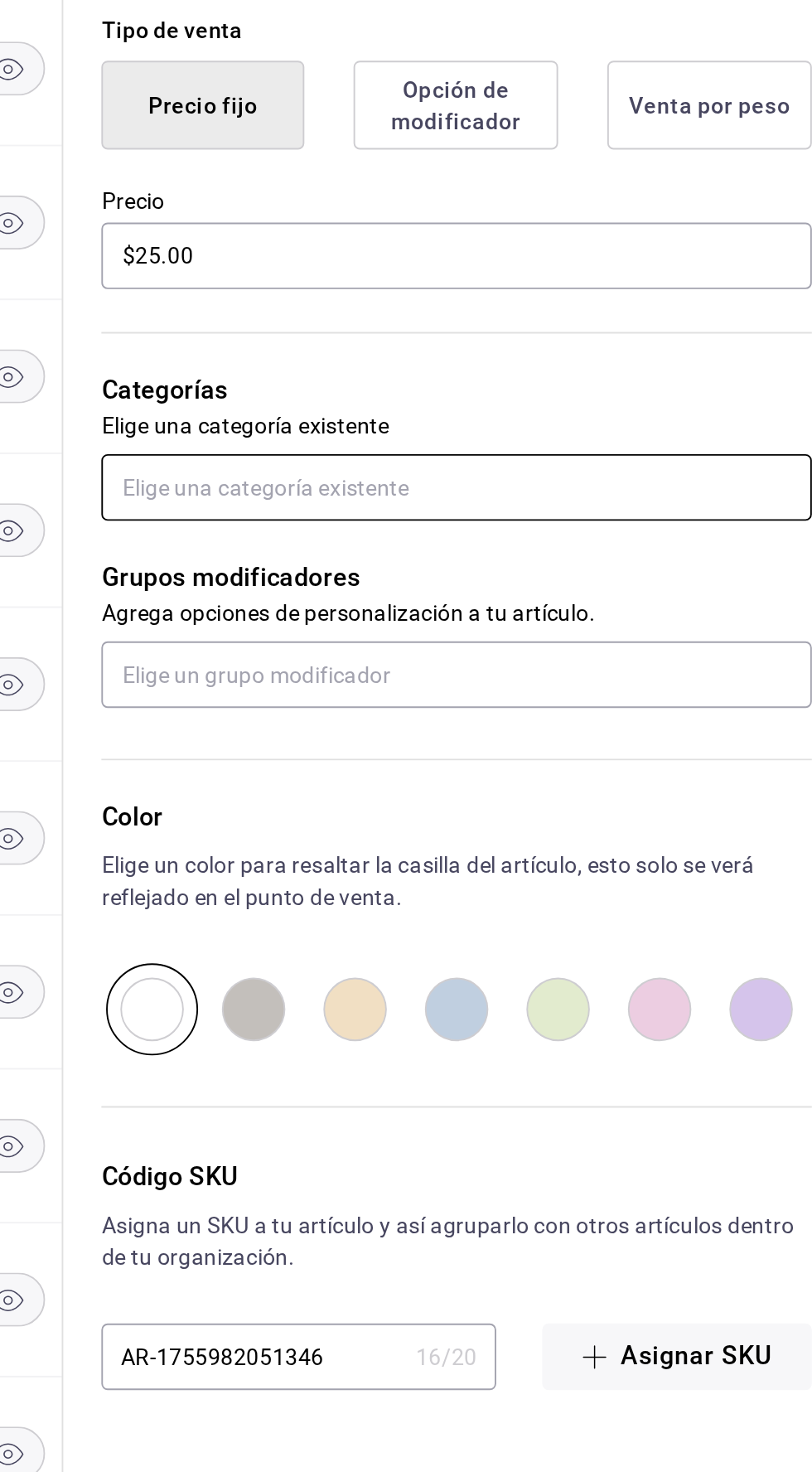
click at [493, 820] on input "text" at bounding box center [606, 821] width 371 height 35
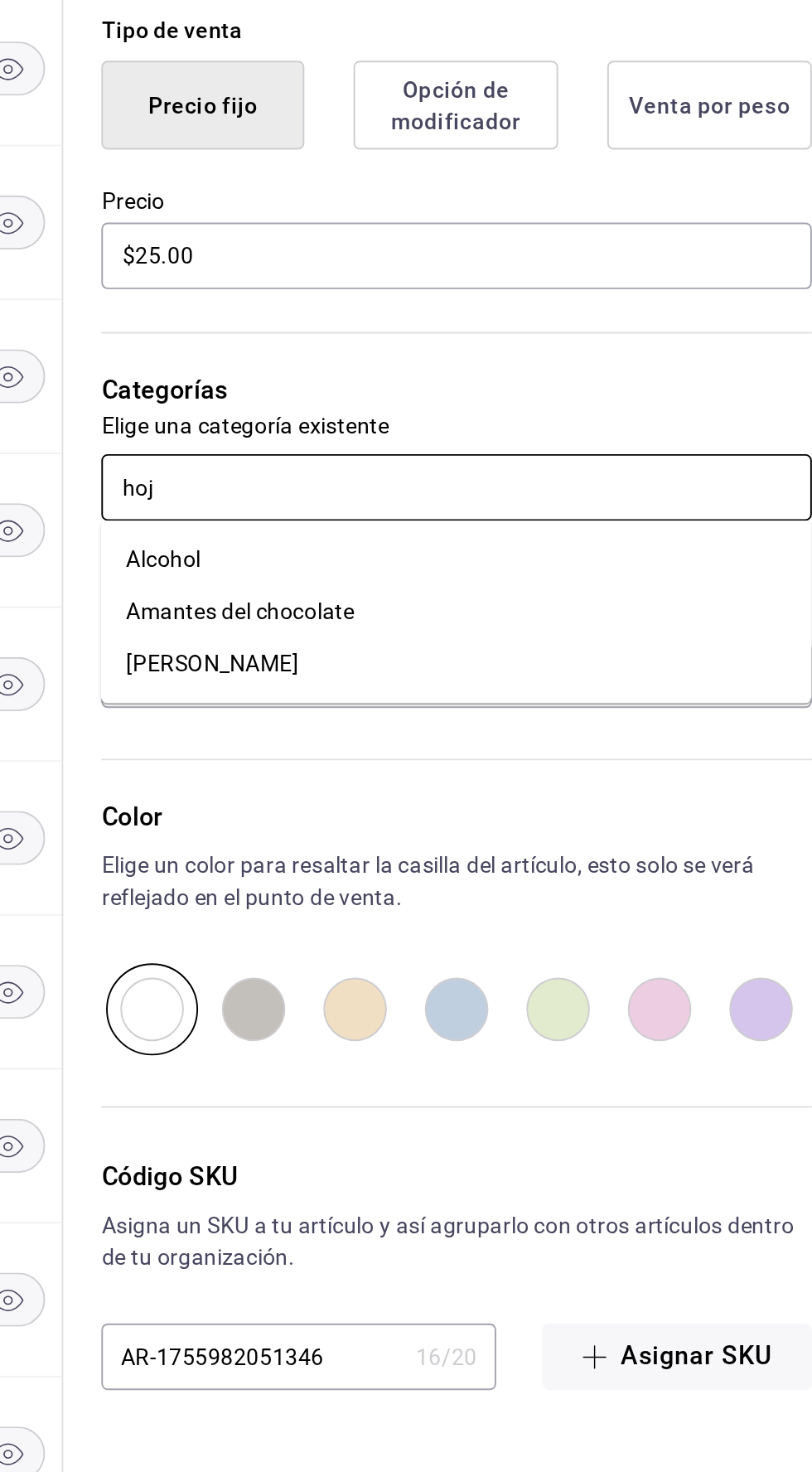
type input "hoja"
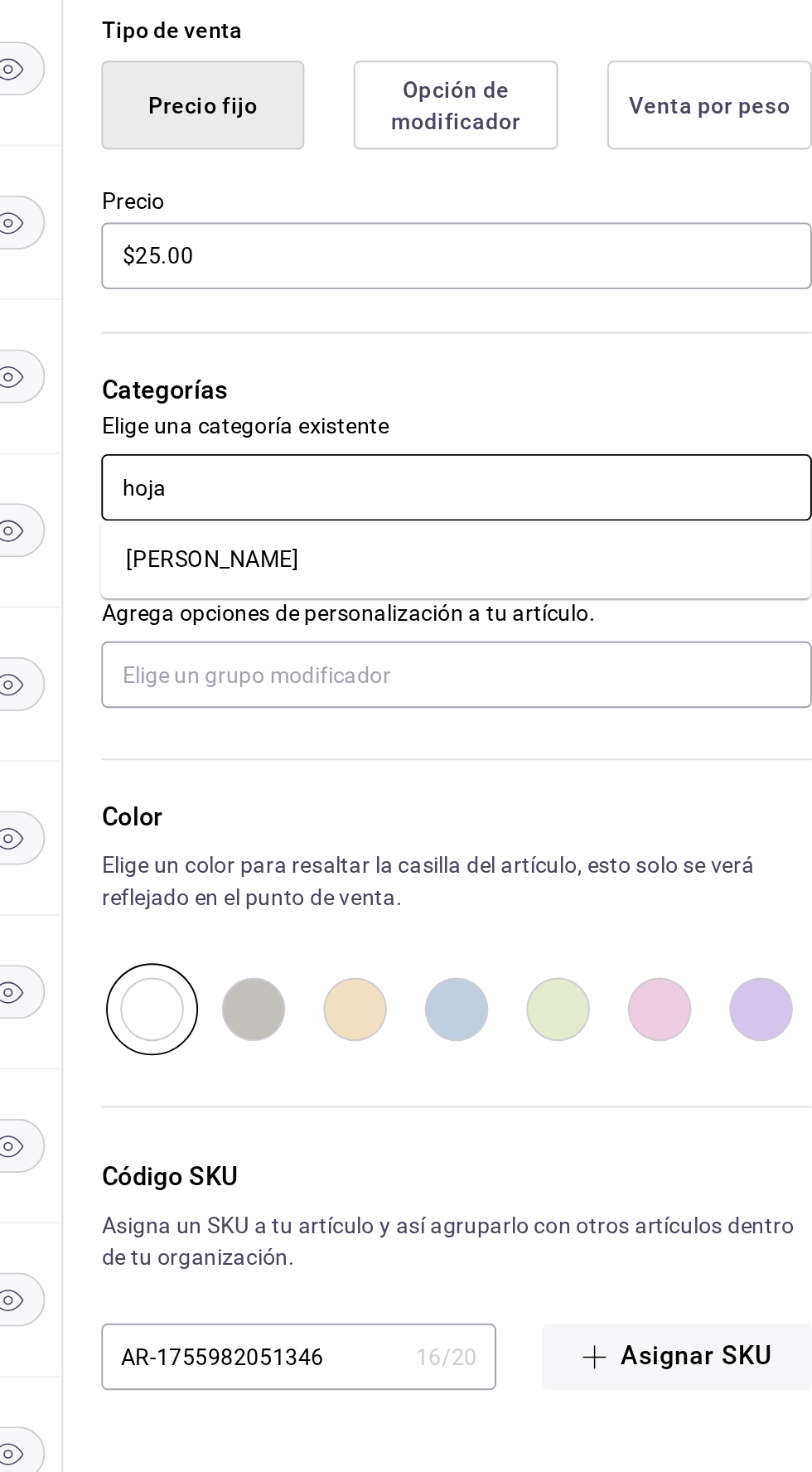
click at [464, 866] on font "[PERSON_NAME]" at bounding box center [480, 859] width 90 height 13
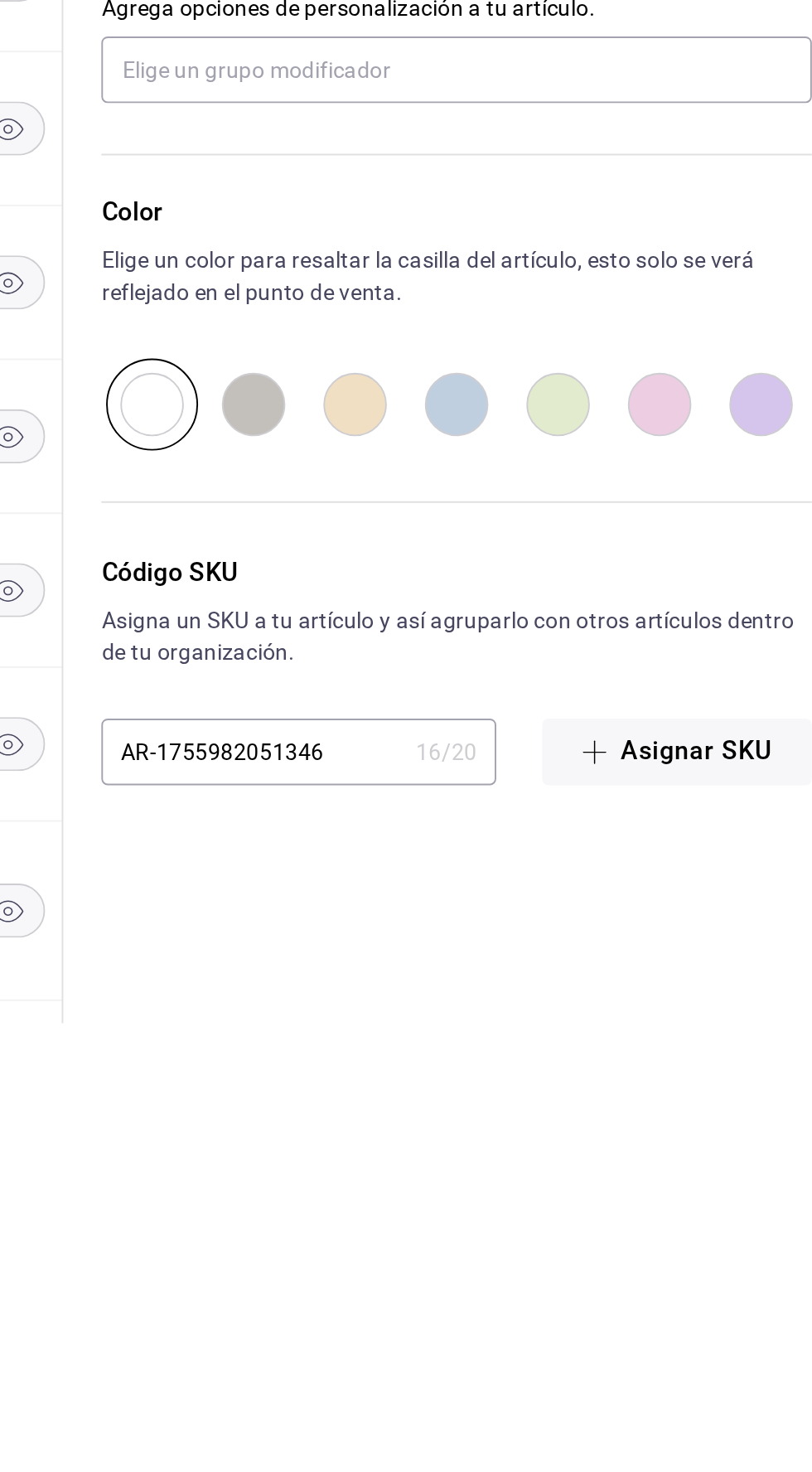
click at [545, 1149] on input "radio" at bounding box center [554, 1149] width 53 height 48
radio input "true"
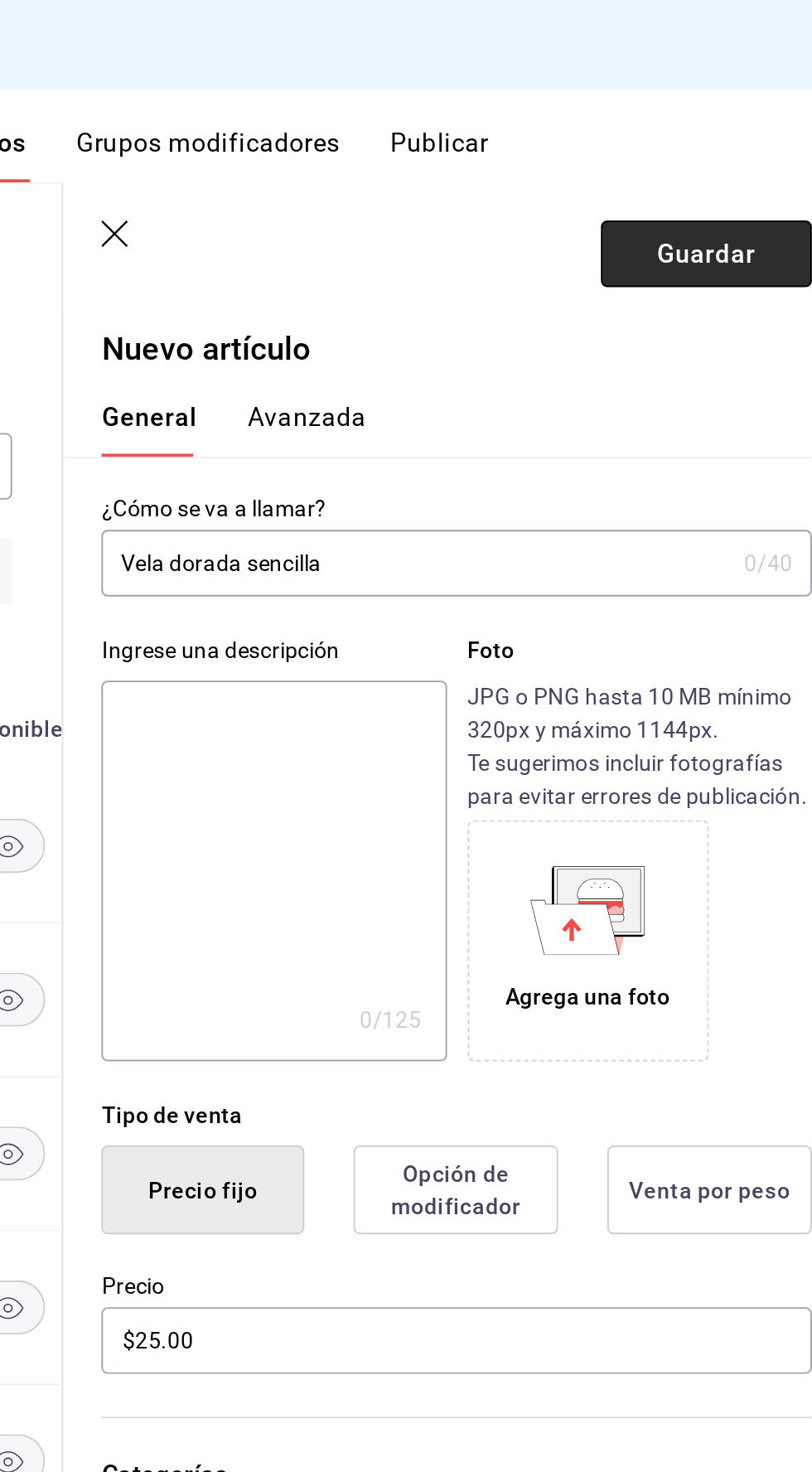
click at [722, 126] on font "Guardar" at bounding box center [736, 132] width 52 height 16
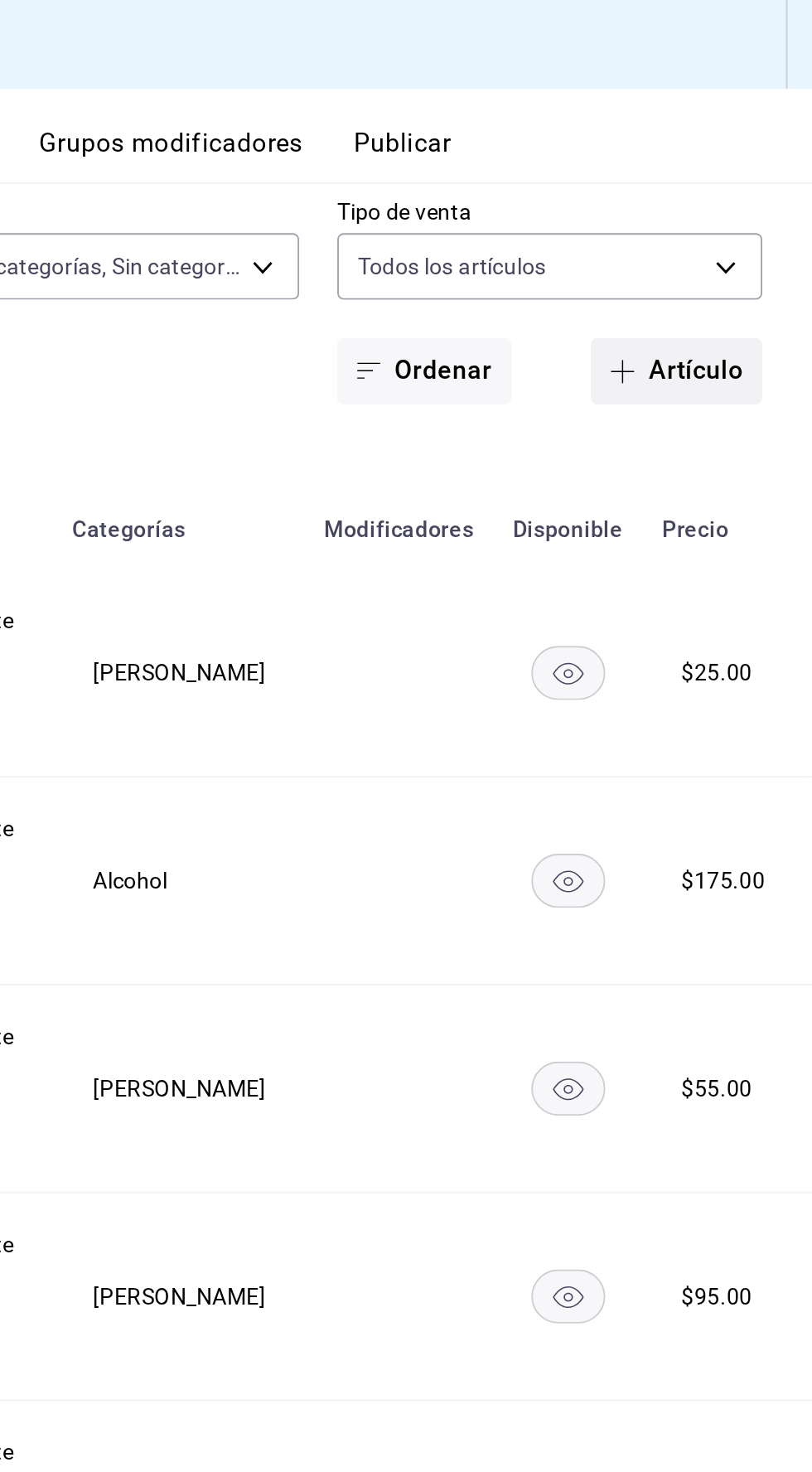
click at [746, 197] on font "Artículo" at bounding box center [750, 193] width 50 height 16
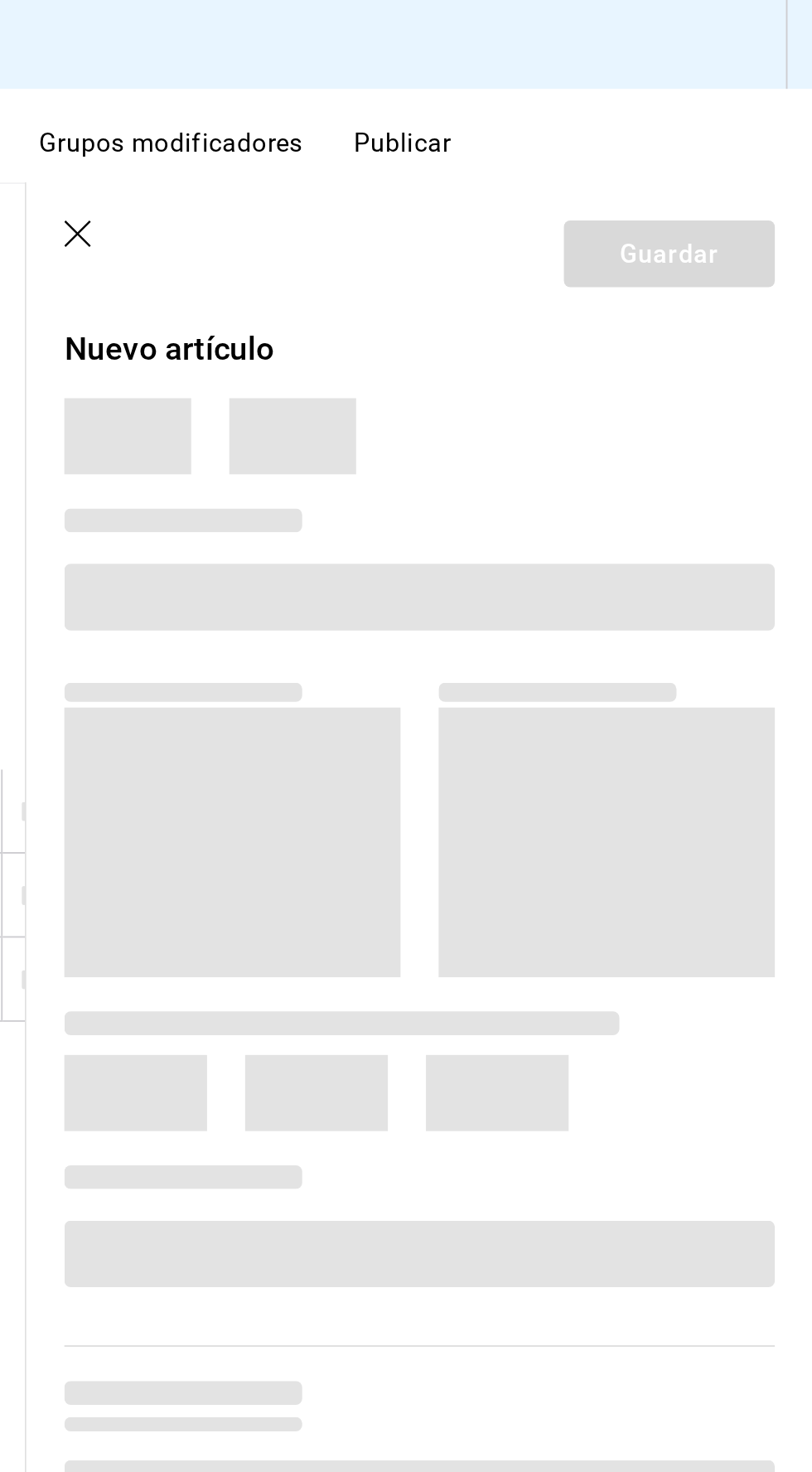
type input "bcd4eeba-f288-4c7f-be4a-80794efd5e2c,f4348fd6-19a6-4699-a042-45be726c08e8"
type input "f547cb4a-b93c-4195-b824-038b45f390e8,5cdc5738-4be2-4f6e-aec6-8c4831d5e22e,a1583…"
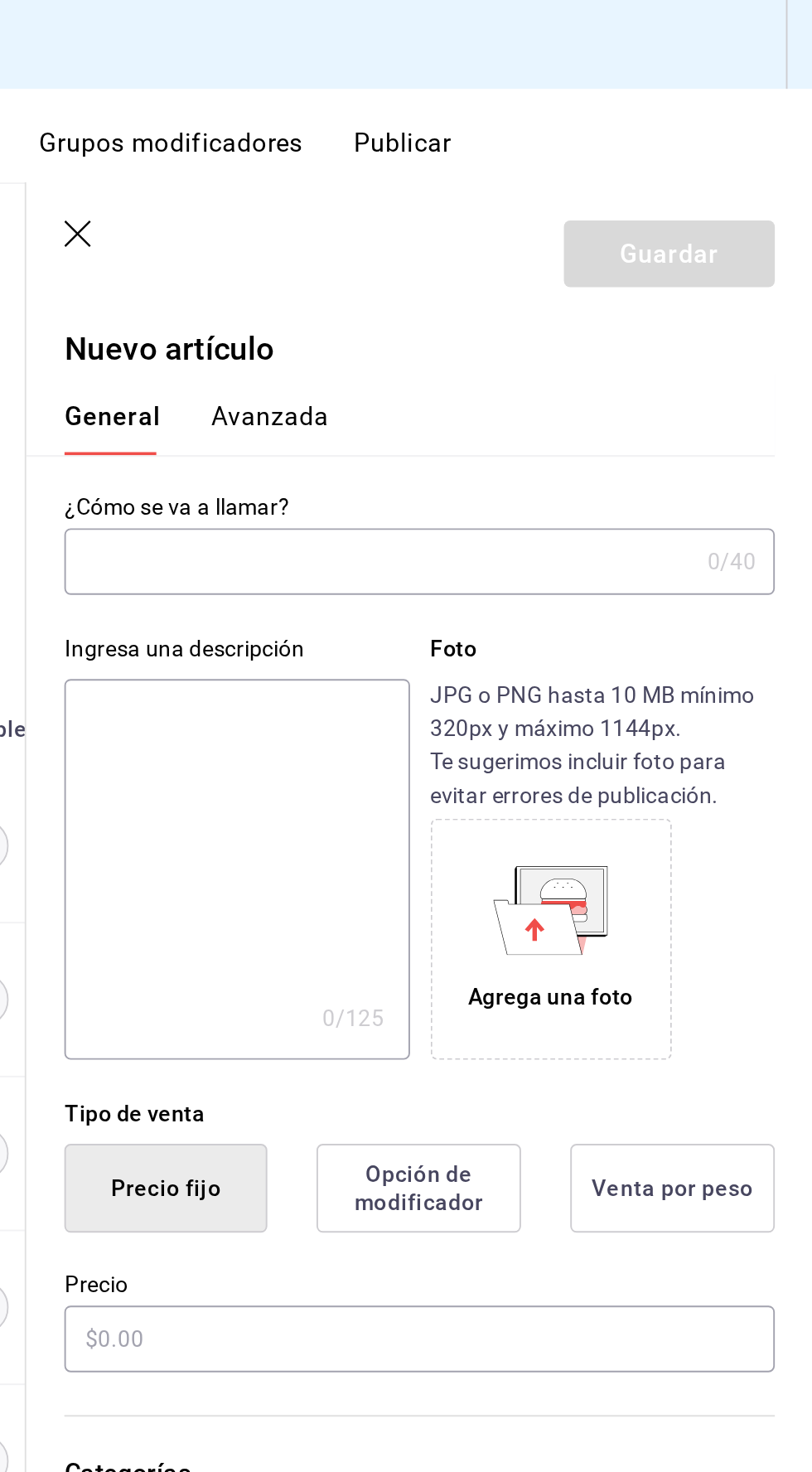
type input "AR-1755983134054"
click at [465, 291] on input "text" at bounding box center [584, 293] width 329 height 33
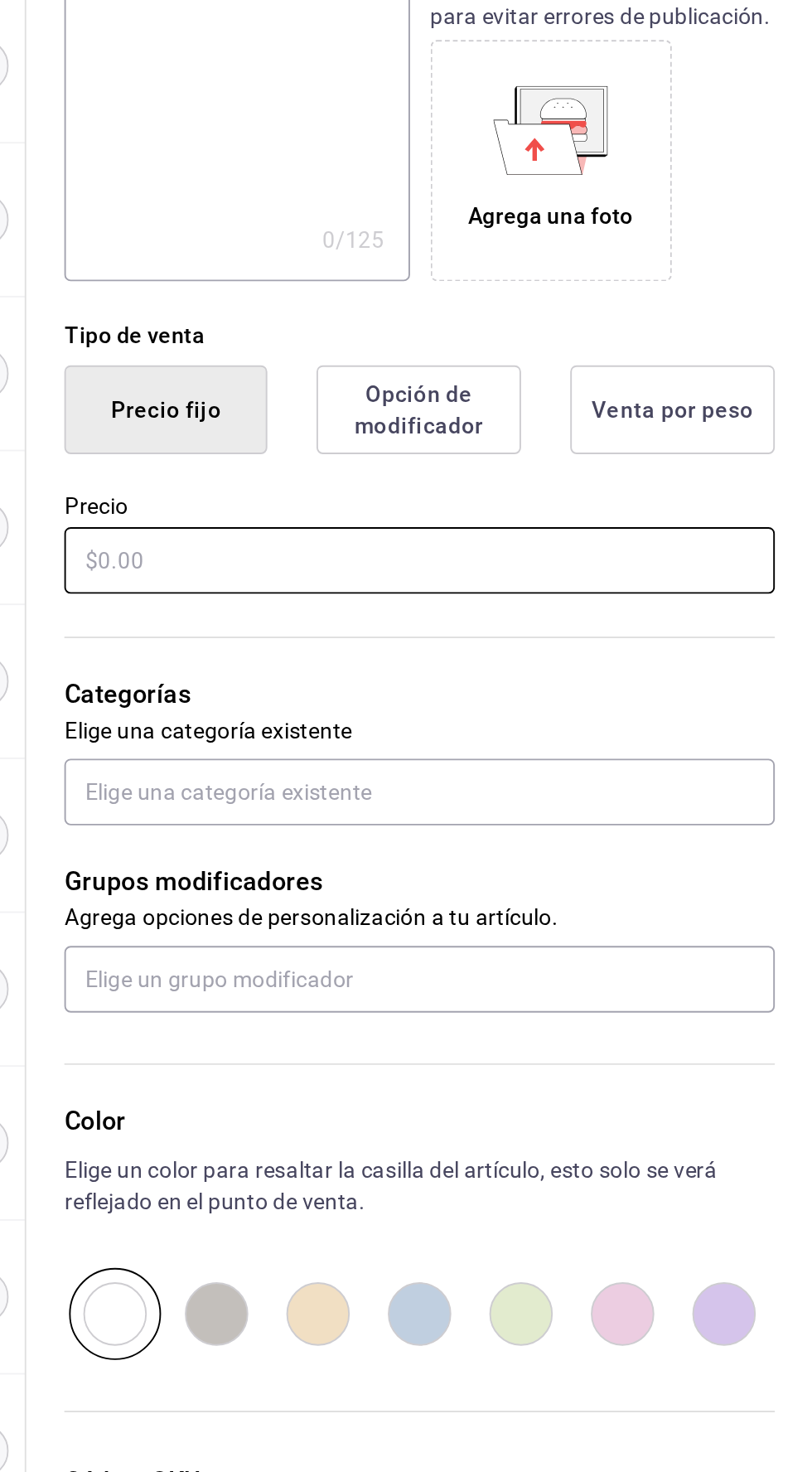
type input "Vela bengala chispas"
click at [479, 703] on input "text" at bounding box center [606, 700] width 371 height 35
click at [460, 704] on input "text" at bounding box center [606, 700] width 371 height 35
type input "$50.00"
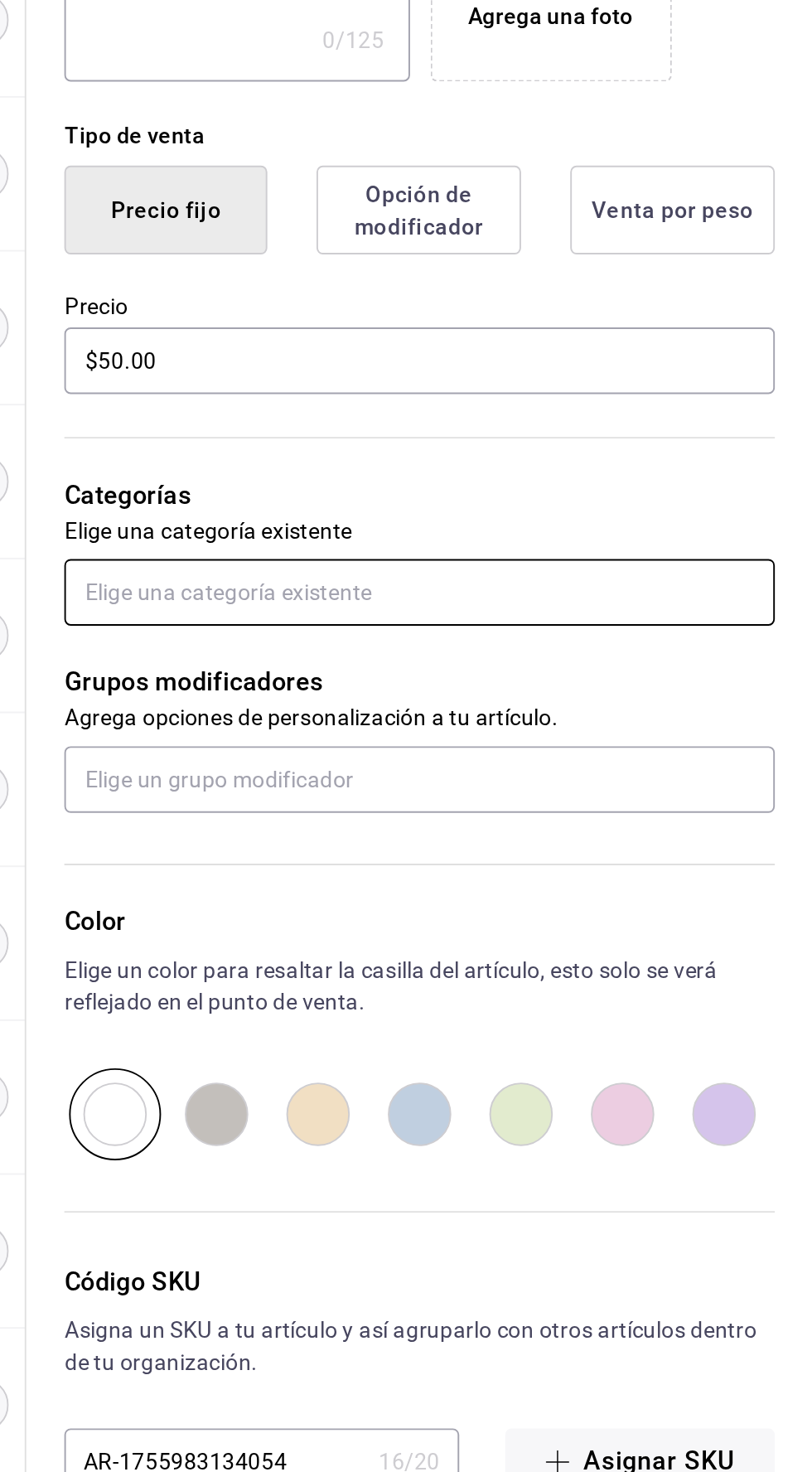
click at [469, 826] on input "text" at bounding box center [606, 821] width 371 height 35
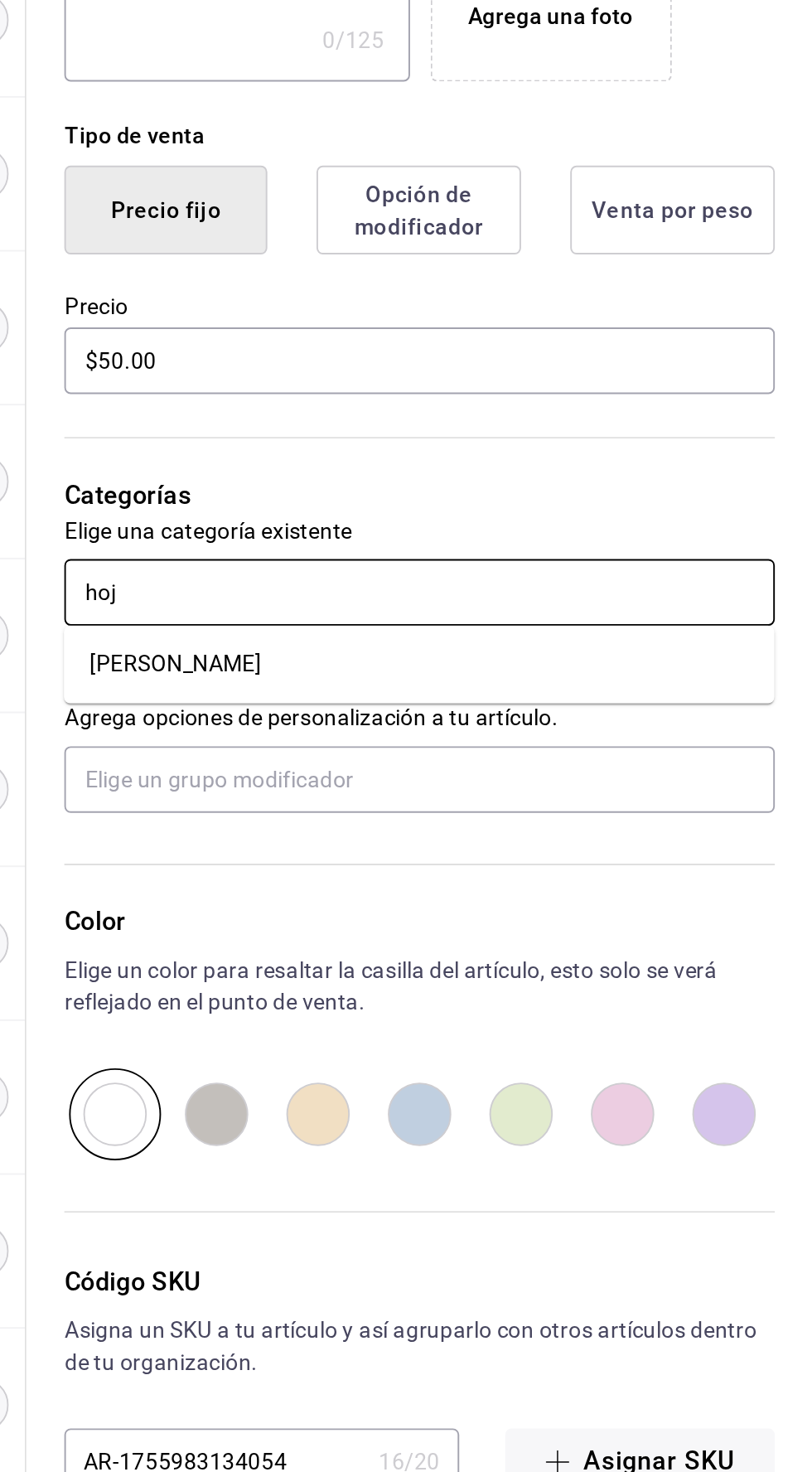
type input "hoja"
click at [462, 846] on li "[PERSON_NAME]" at bounding box center [606, 858] width 371 height 27
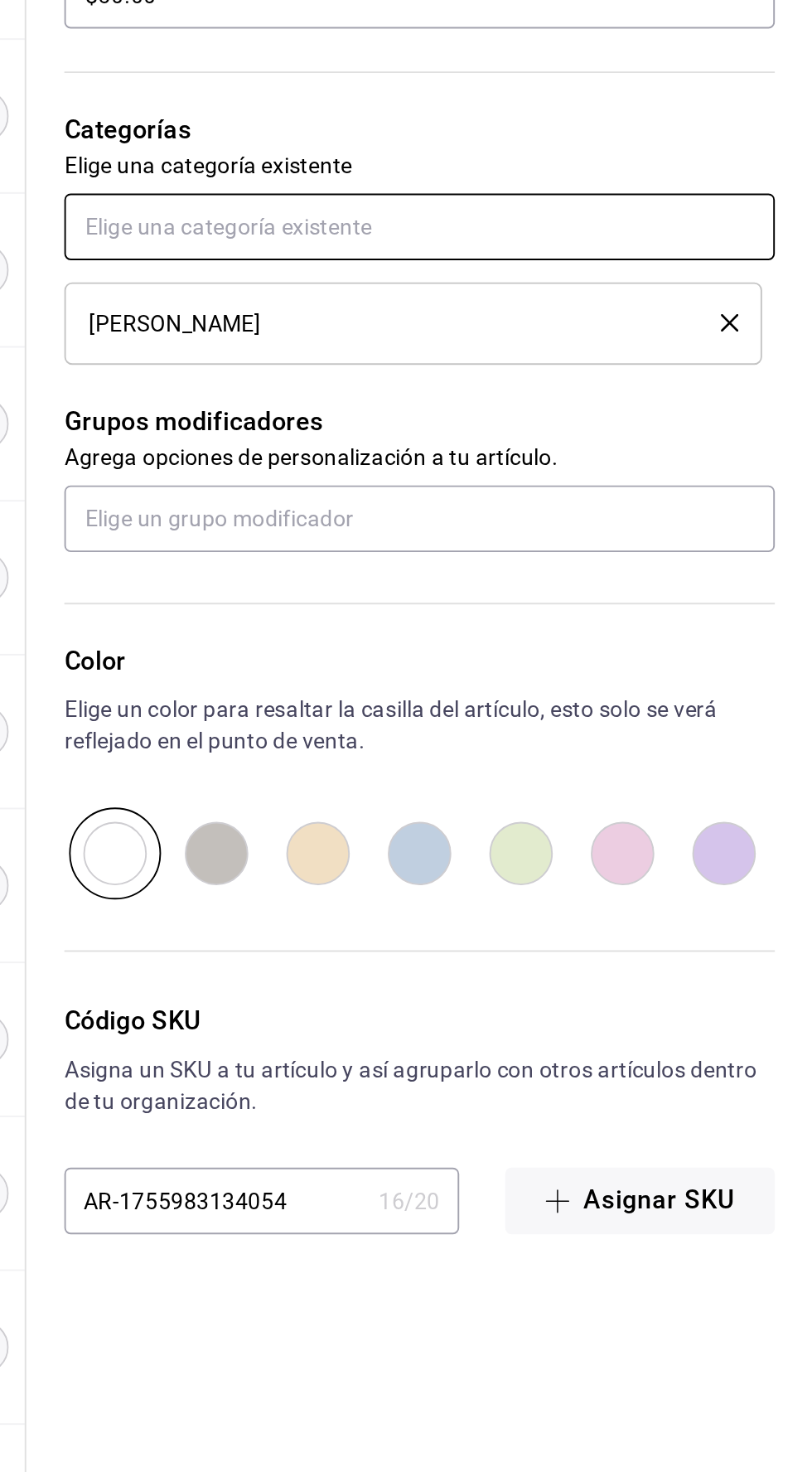
scroll to position [118, 0]
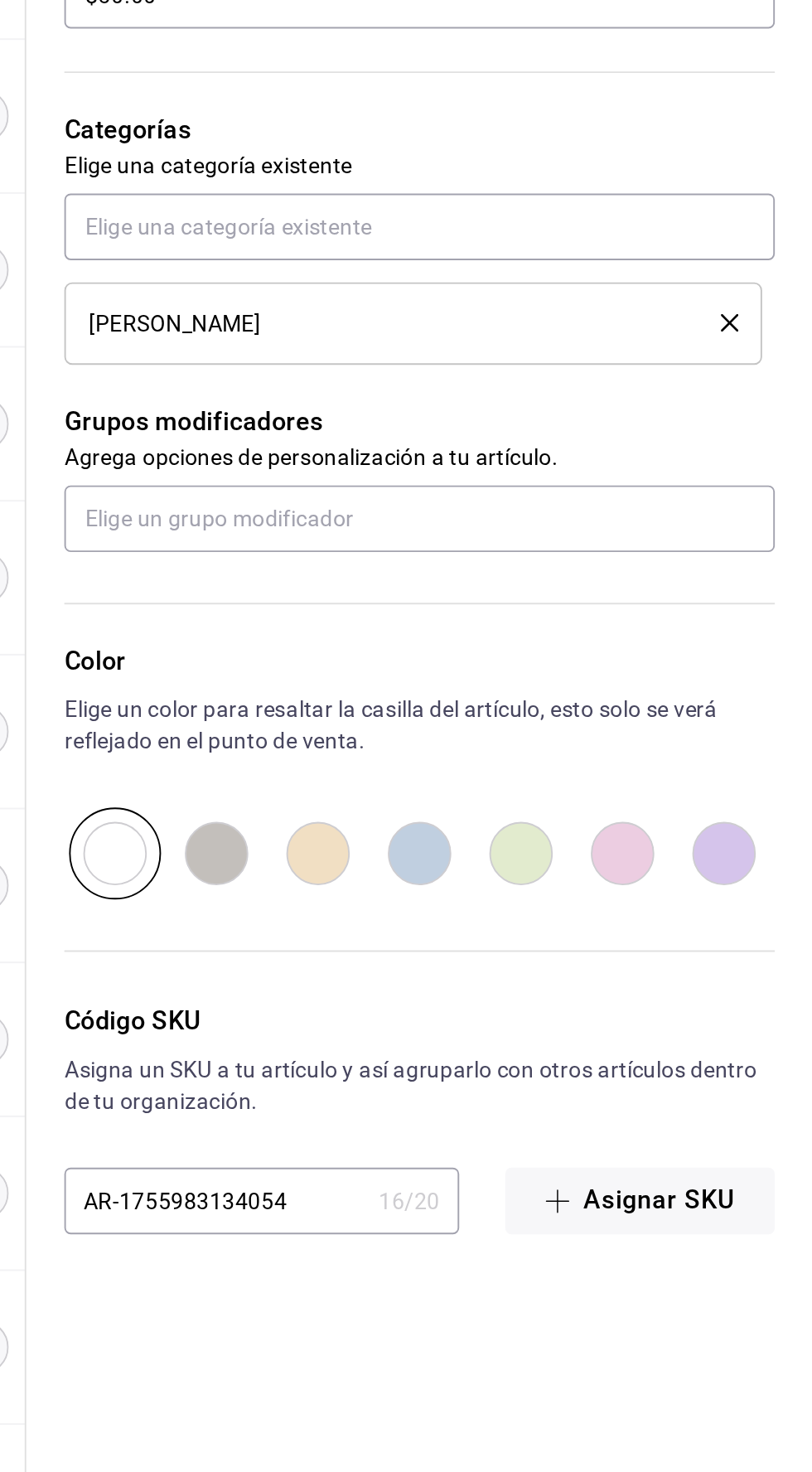
click at [704, 1154] on input "radio" at bounding box center [713, 1149] width 53 height 48
radio input "true"
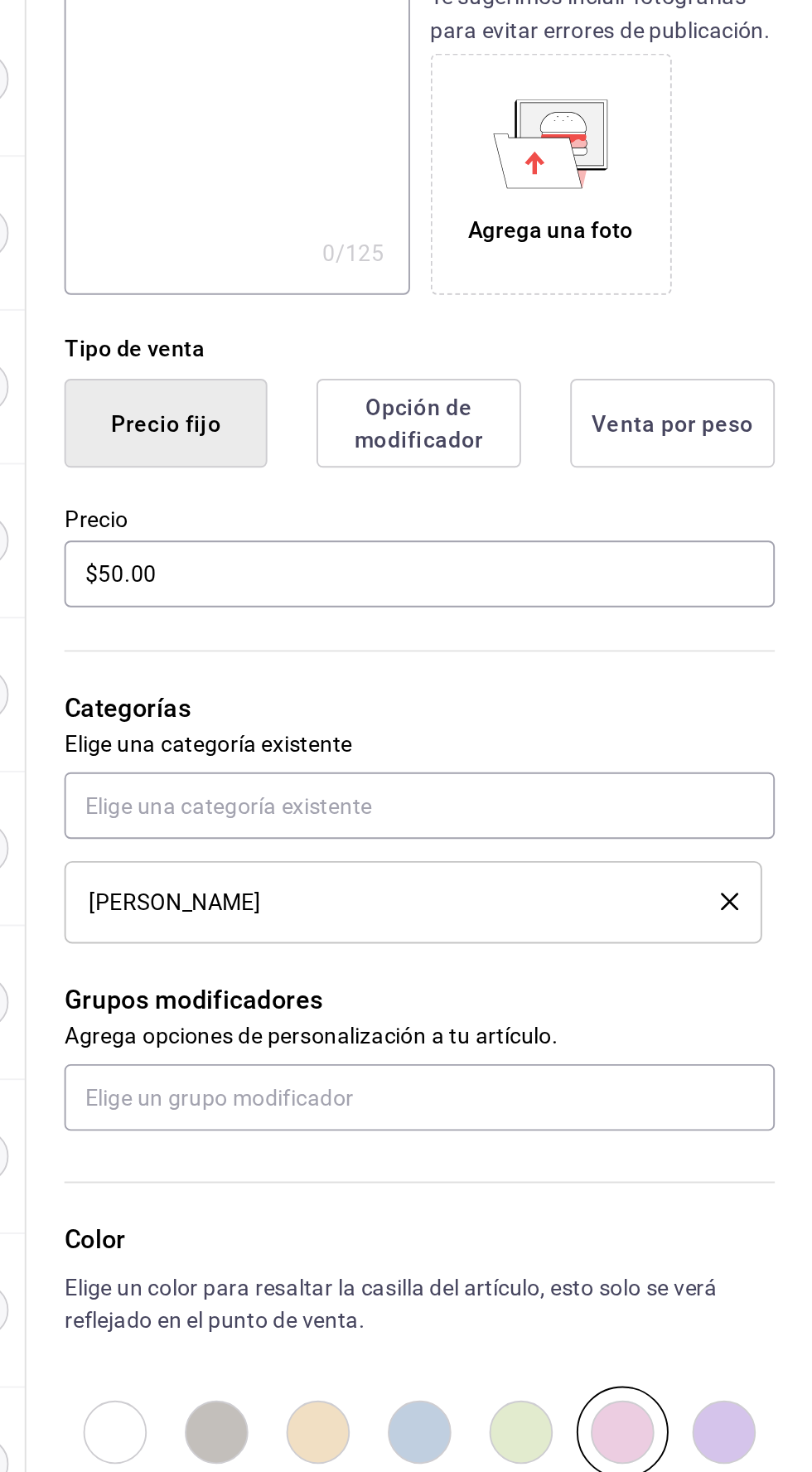
scroll to position [0, 0]
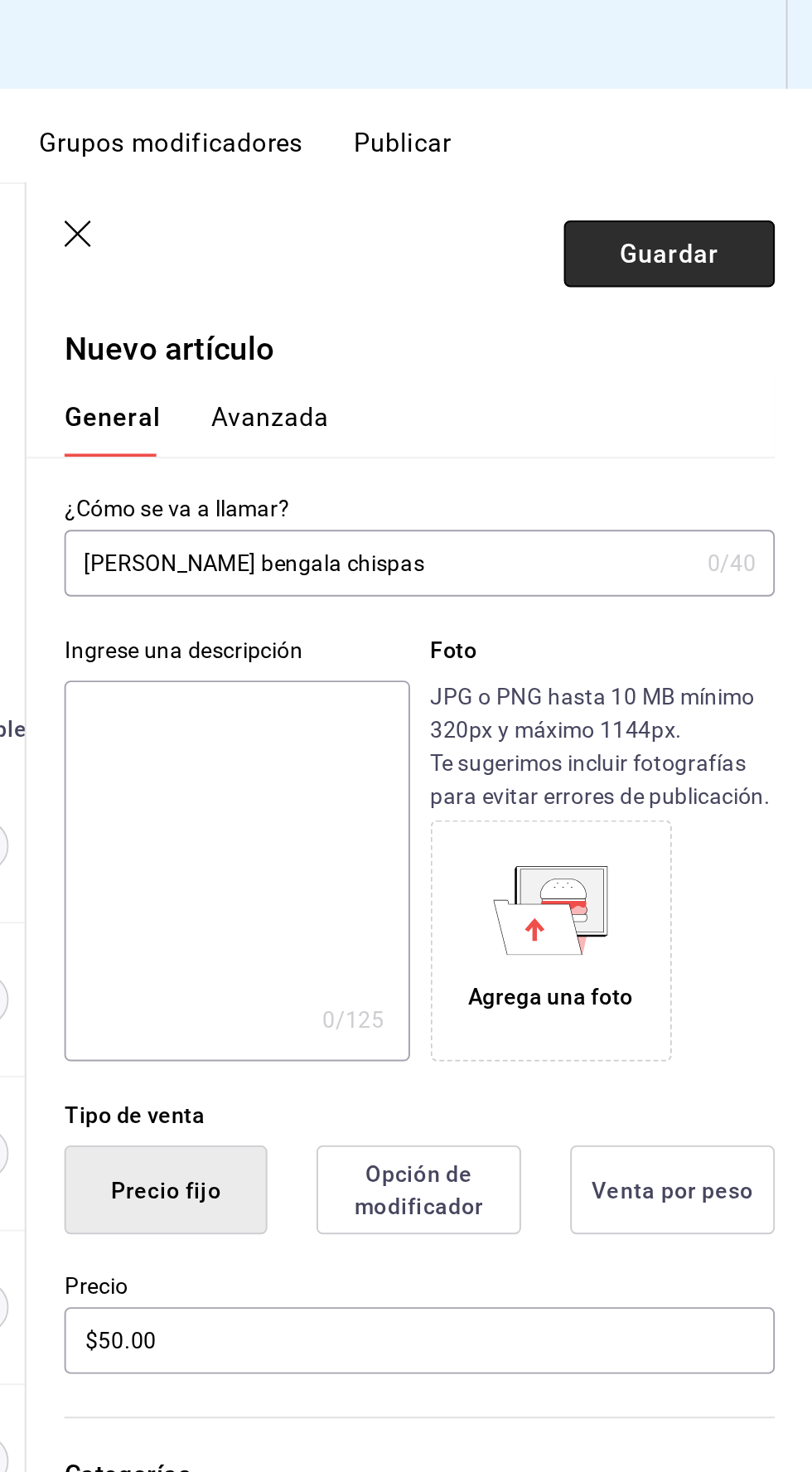
click at [719, 141] on font "Guardar" at bounding box center [736, 132] width 52 height 16
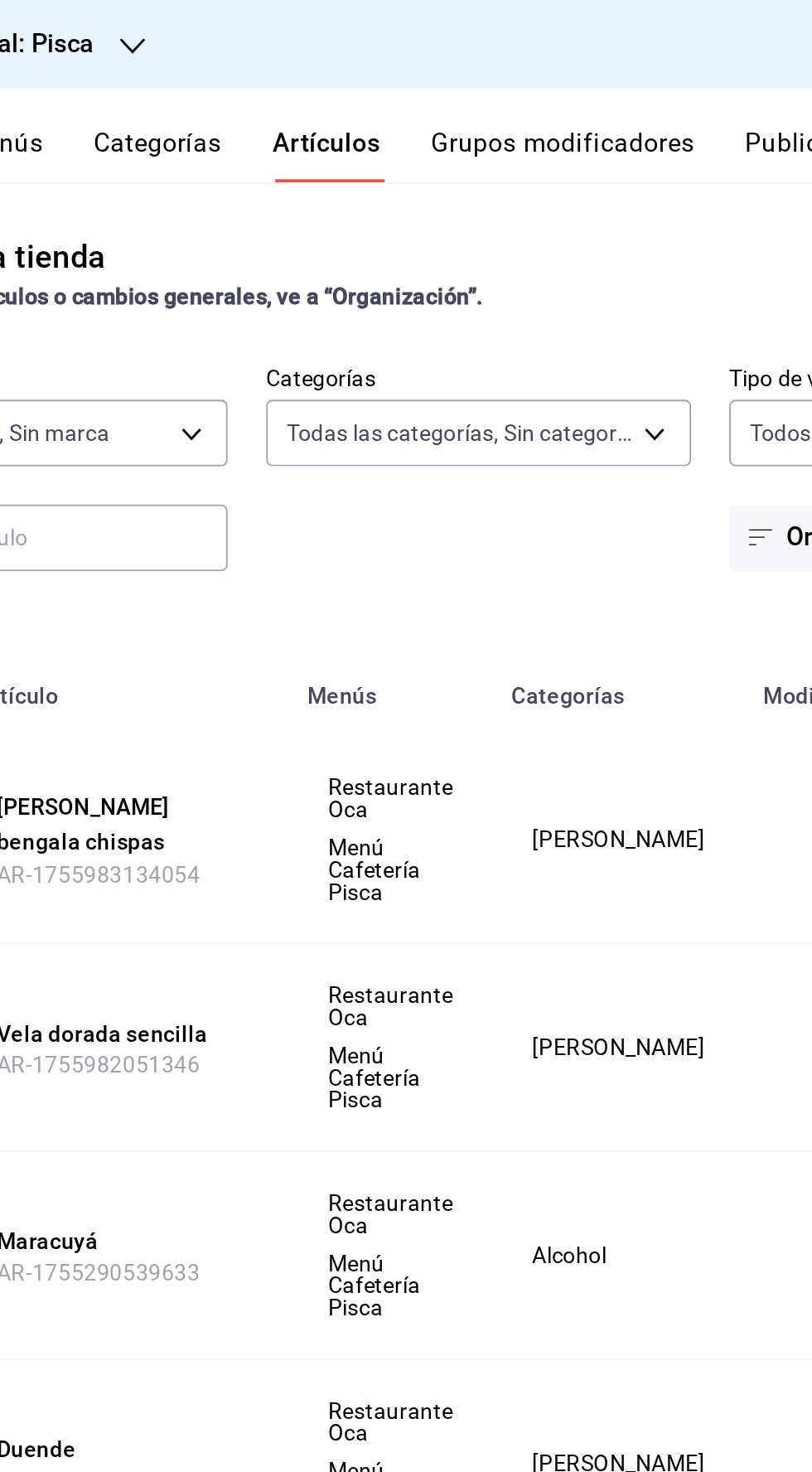
scroll to position [0, 25]
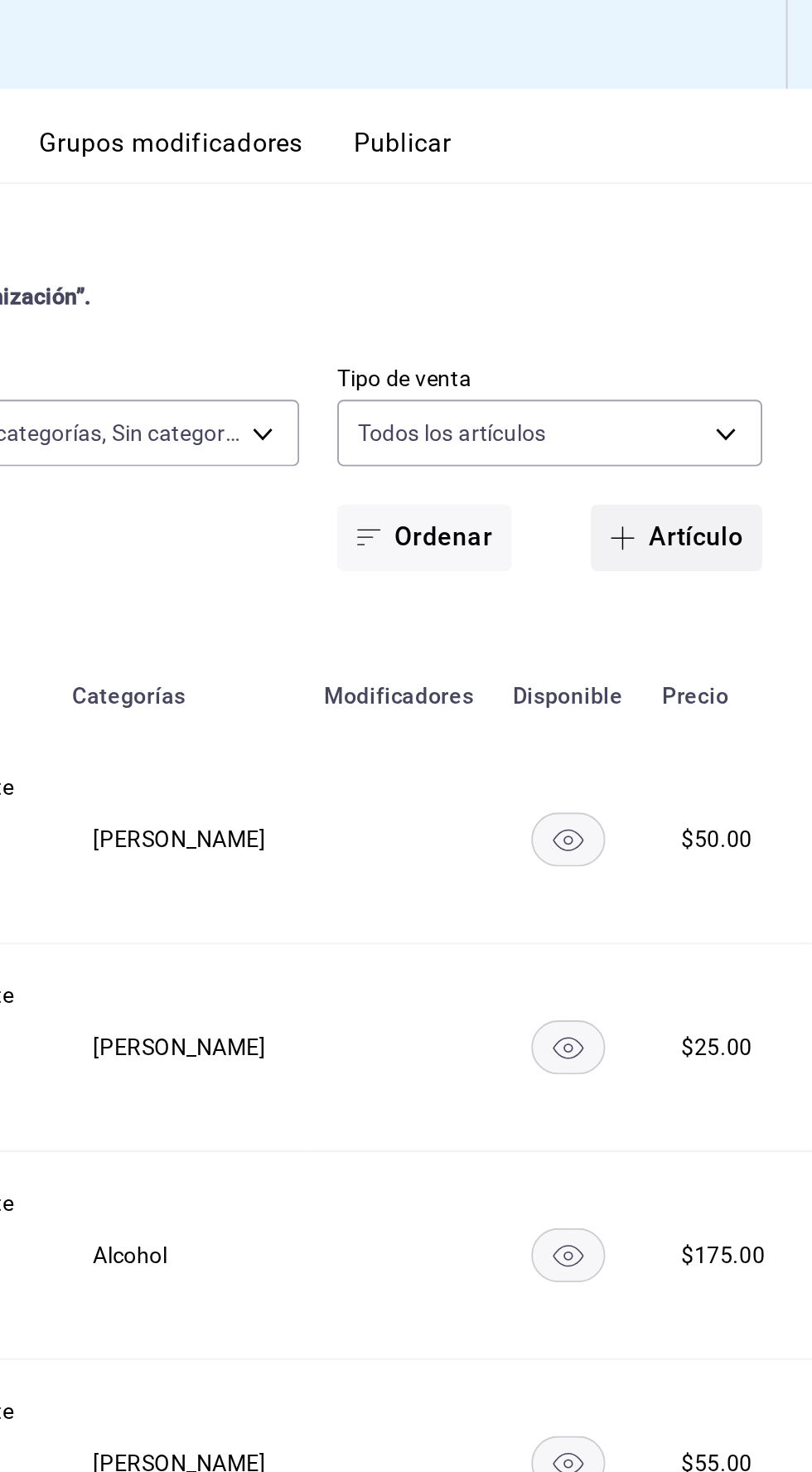
click at [744, 280] on font "Artículo" at bounding box center [750, 280] width 50 height 16
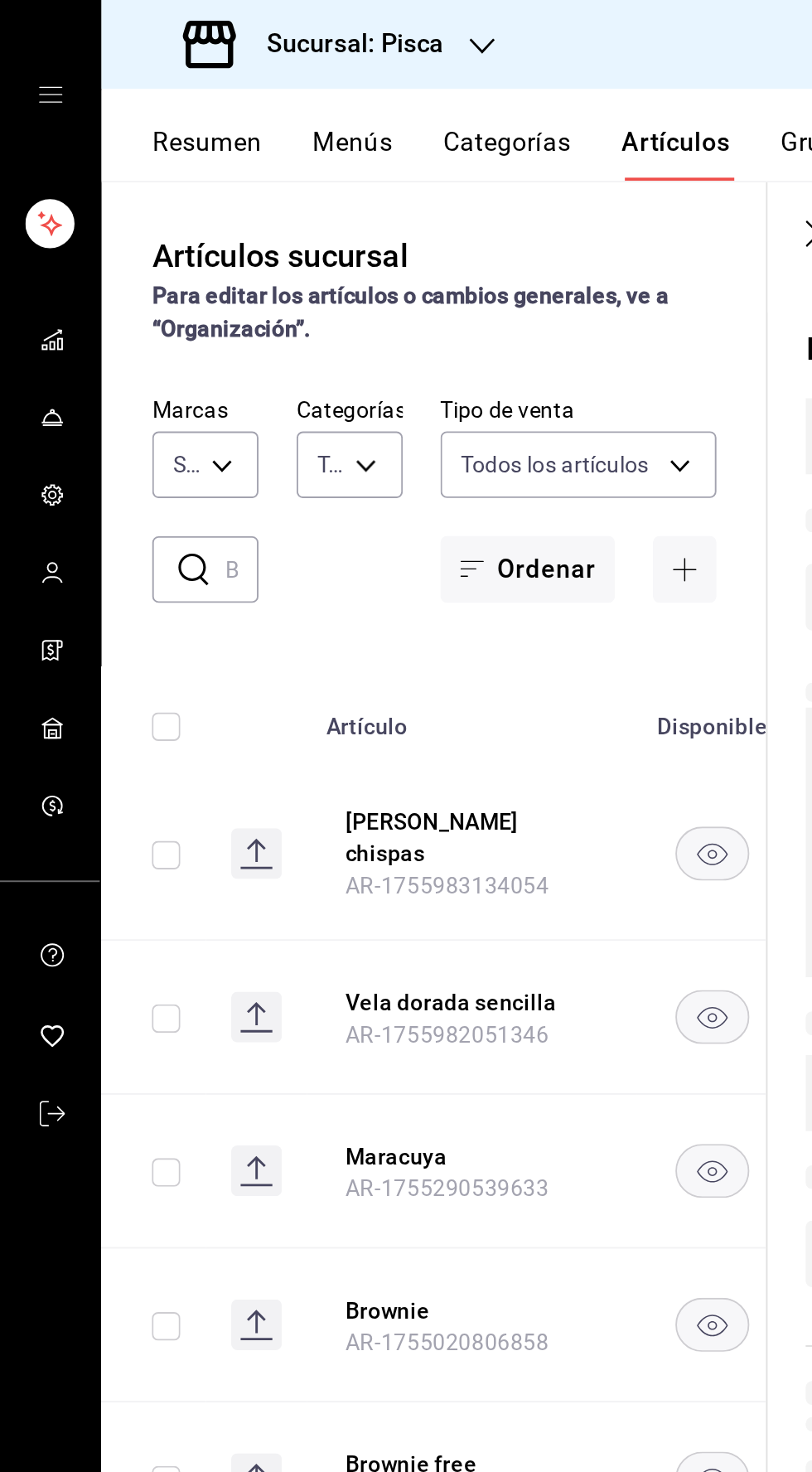
type input "f547cb4a-b93c-4195-b824-038b45f390e8,5cdc5738-4be2-4f6e-aec6-8c4831d5e22e,a1583…"
type input "AR-1755983324808"
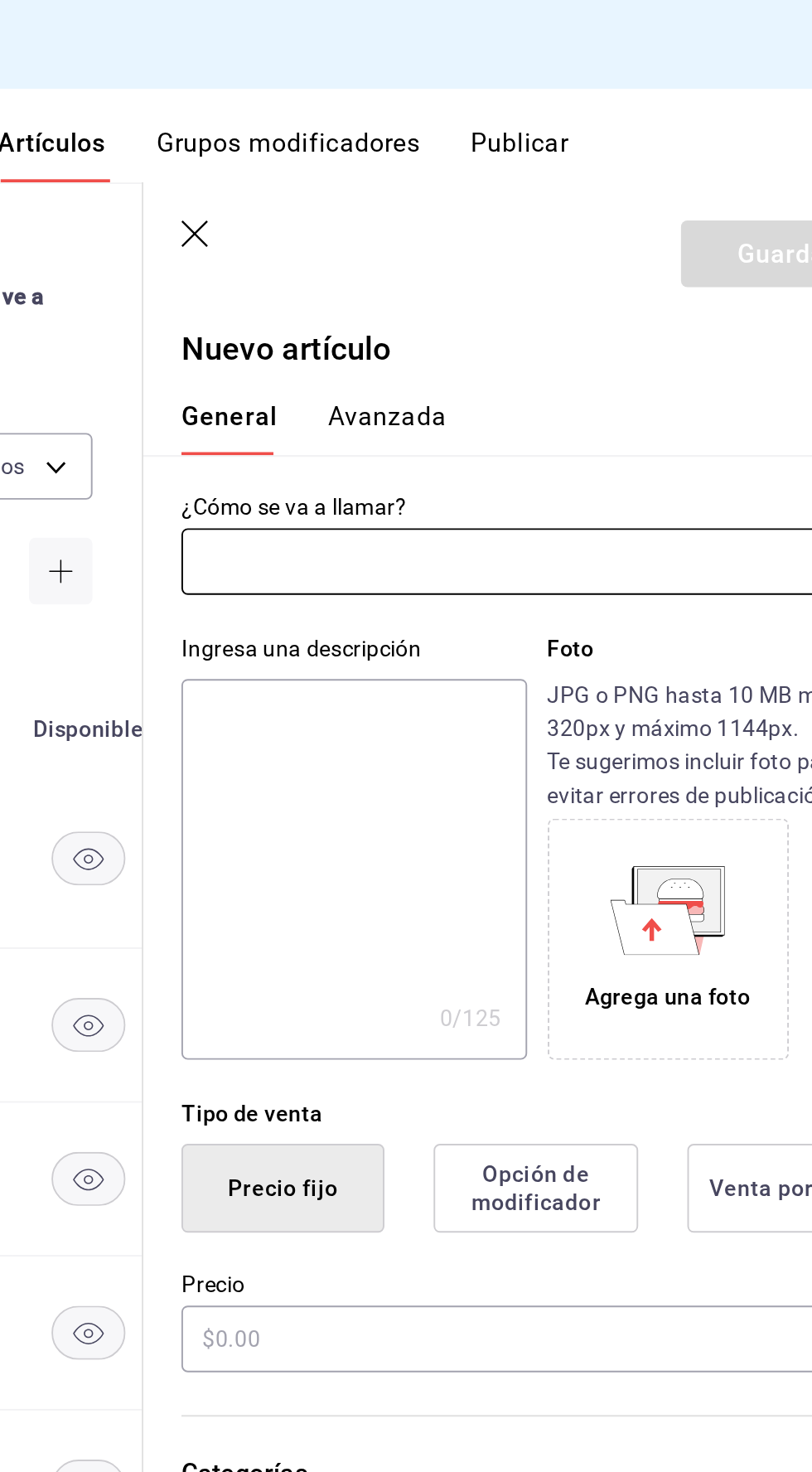
type input "bcd4eeba-f288-4c7f-be4a-80794efd5e2c,f4348fd6-19a6-4699-a042-45be726c08e8"
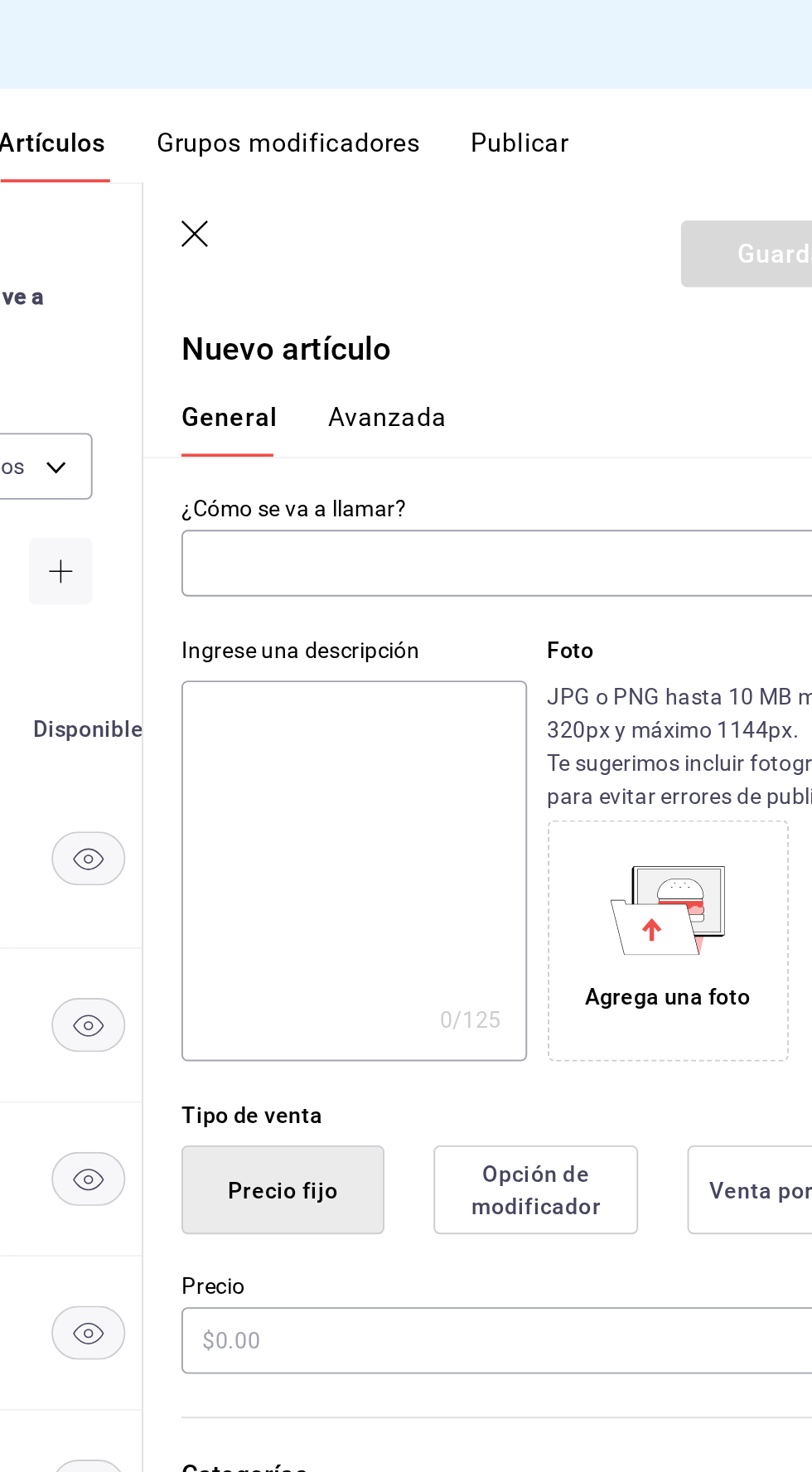
click at [652, 298] on input "text" at bounding box center [584, 293] width 329 height 33
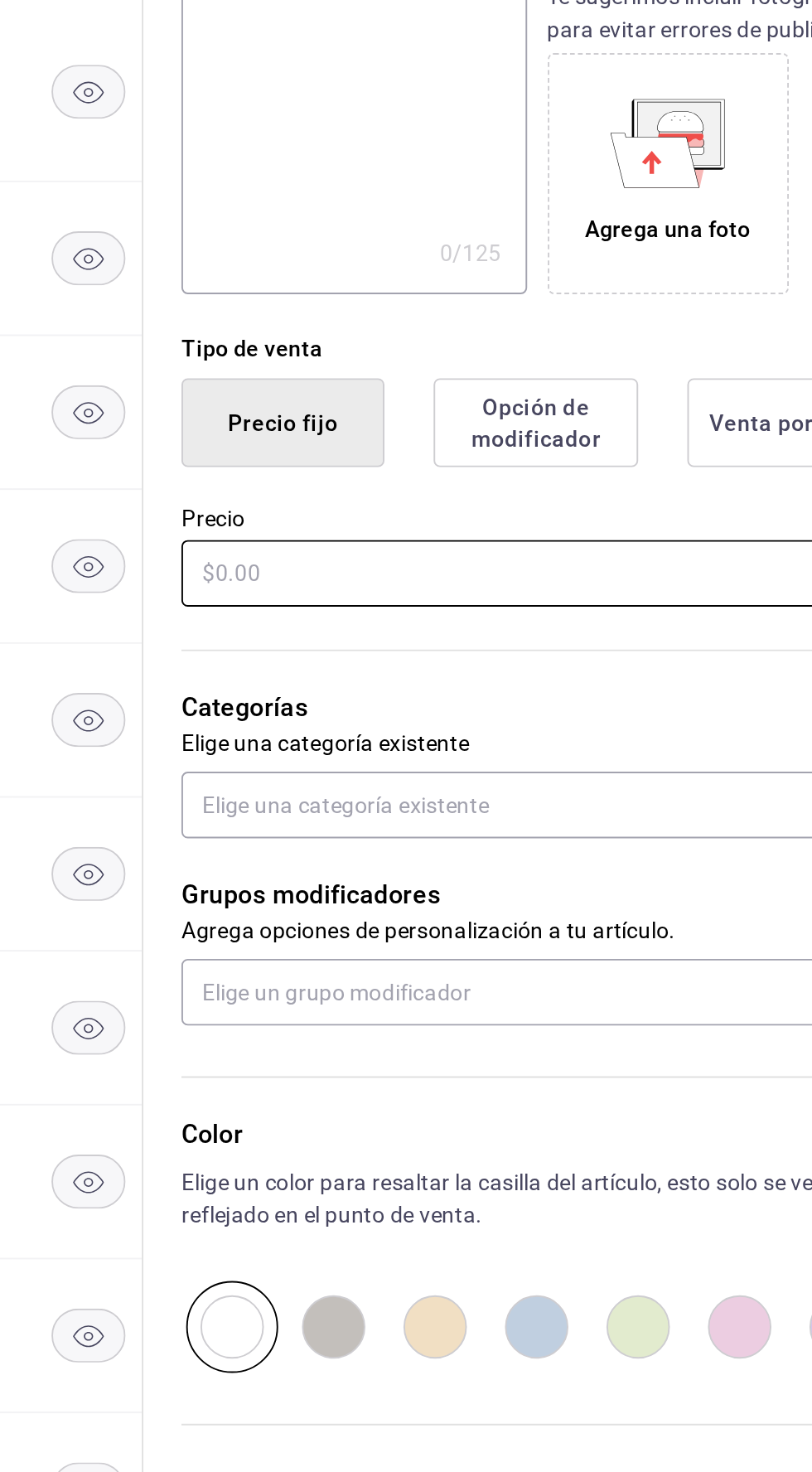
type input "Letrero happy birthday"
click at [455, 702] on input "text" at bounding box center [606, 700] width 371 height 35
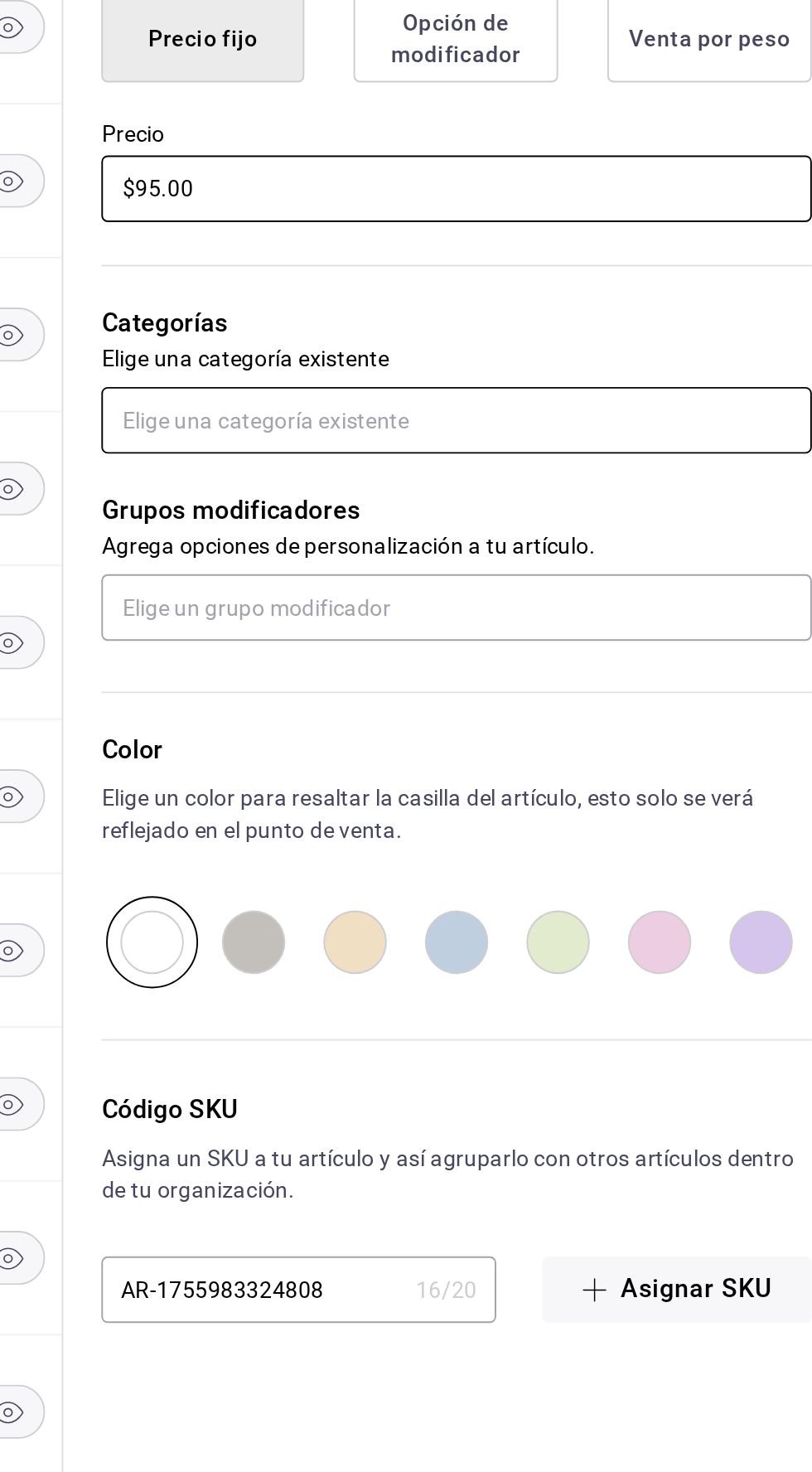
type input "$95.00"
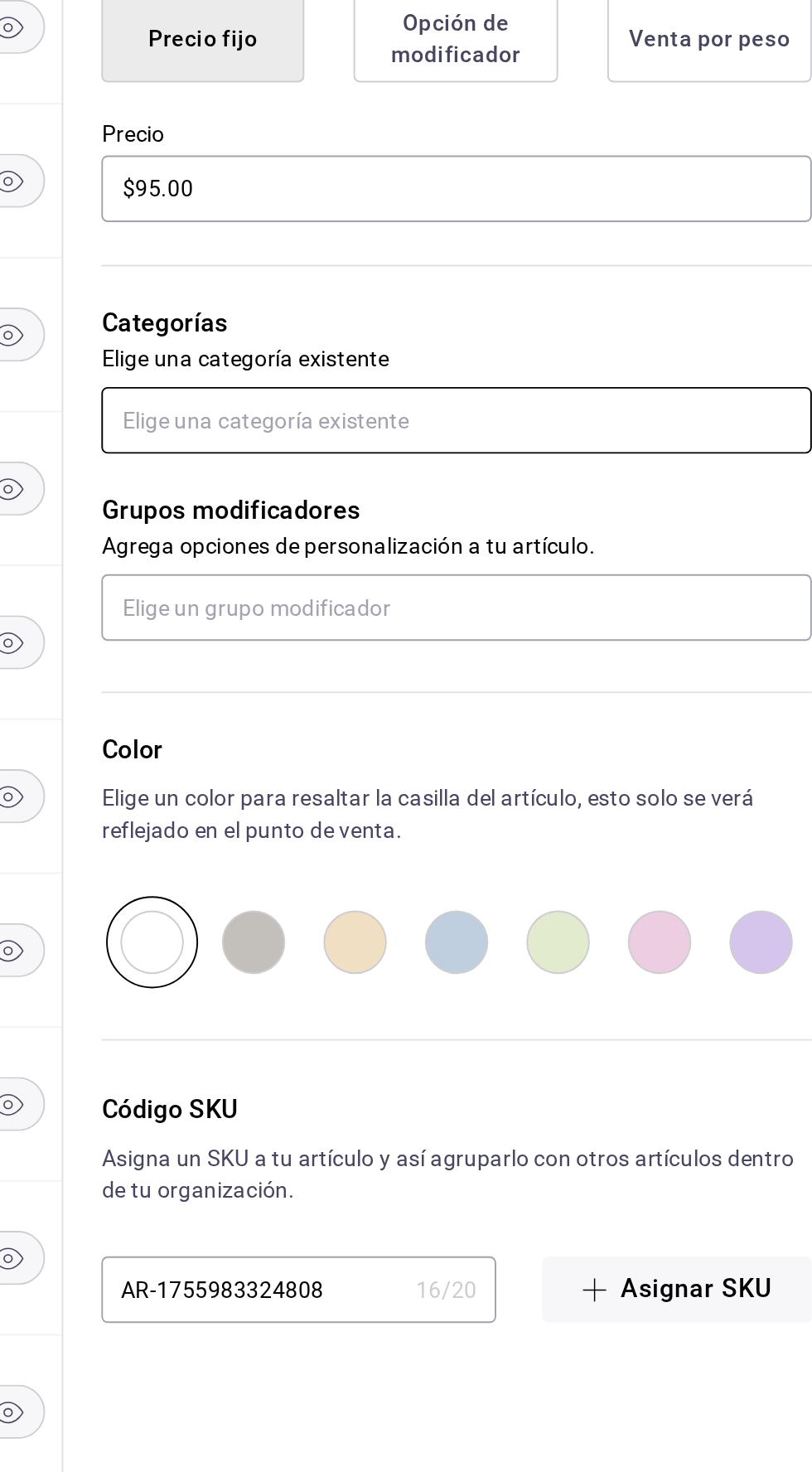
click at [479, 820] on input "text" at bounding box center [606, 821] width 371 height 35
type input "hoja"
click at [461, 857] on font "[PERSON_NAME]" at bounding box center [480, 859] width 90 height 13
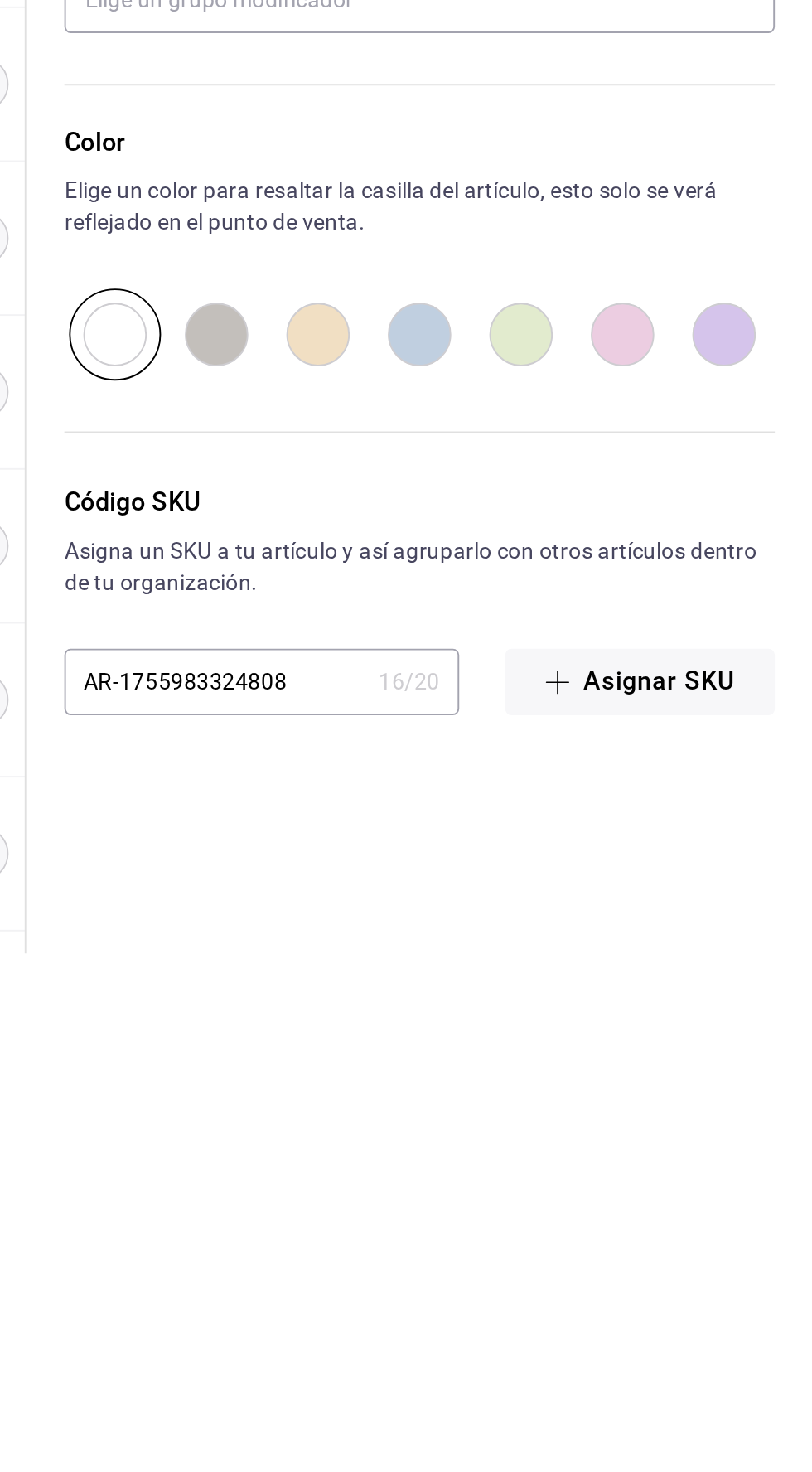
click at [543, 1151] on input "radio" at bounding box center [554, 1149] width 53 height 48
radio input "true"
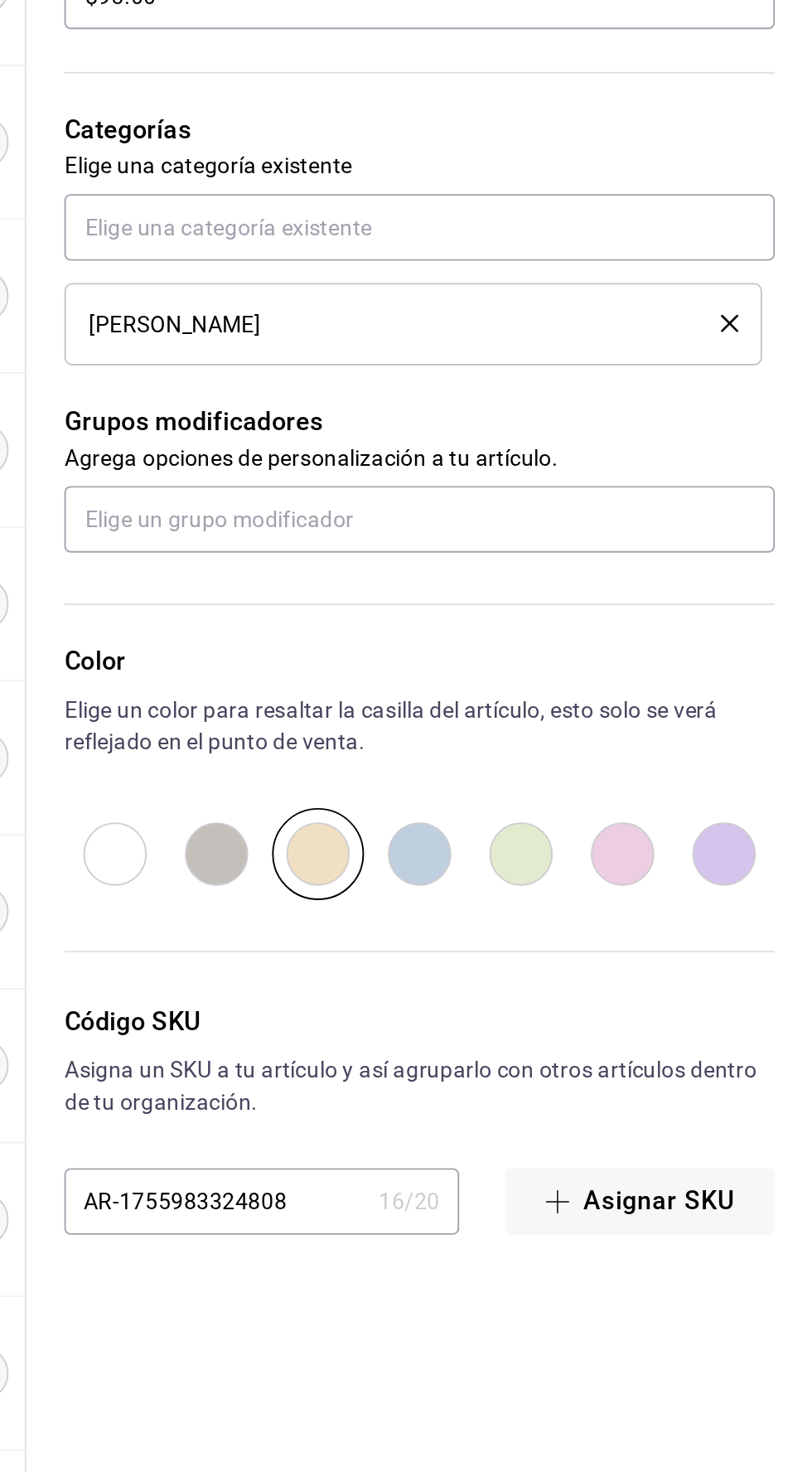
click at [485, 1157] on input "radio" at bounding box center [500, 1149] width 53 height 48
radio input "true"
